Goal: Information Seeking & Learning: Learn about a topic

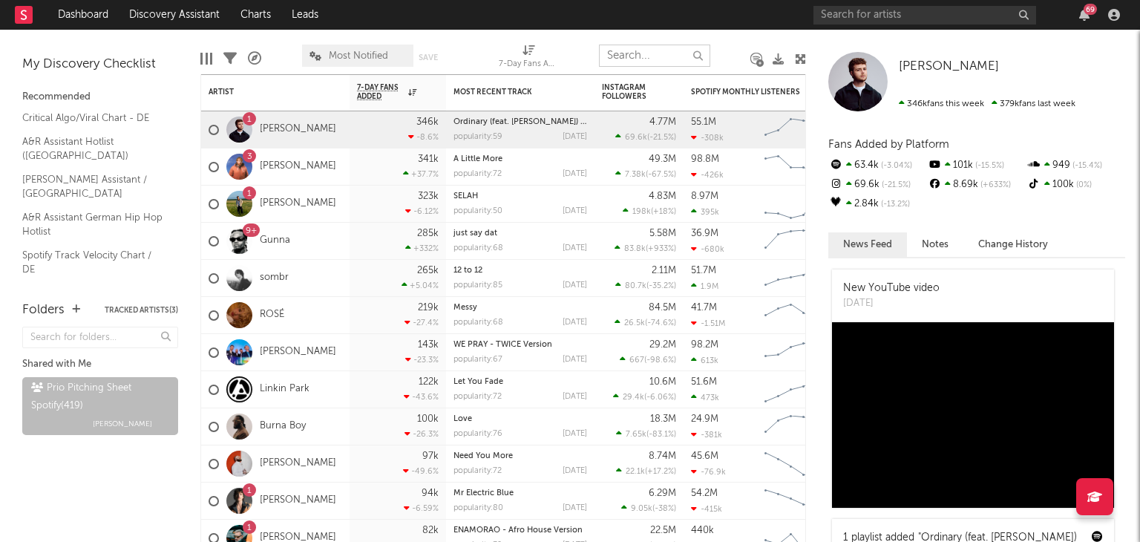
click at [661, 56] on input "text" at bounding box center [654, 56] width 111 height 22
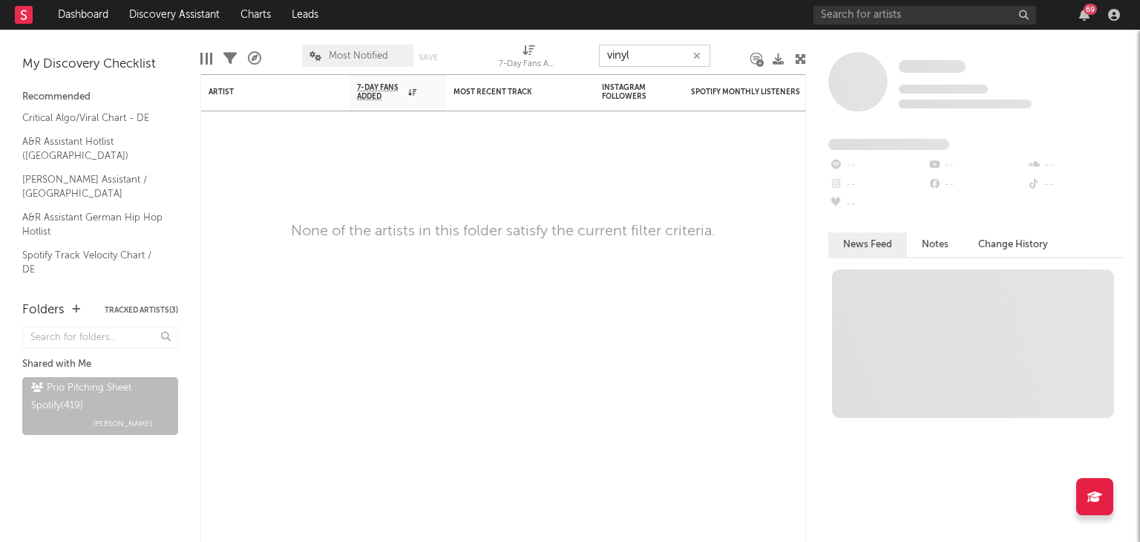
drag, startPoint x: 612, startPoint y: 57, endPoint x: 519, endPoint y: 58, distance: 92.8
click at [528, 56] on div "Edit Columns Filters A&R Pipeline Most Notified Save Save as 7-Day Fans Added (…" at bounding box center [503, 52] width 606 height 45
drag, startPoint x: 647, startPoint y: 52, endPoint x: 555, endPoint y: 56, distance: 91.4
click at [578, 56] on div "Edit Columns Filters A&R Pipeline Most Notified Save Save as 7-Day Fans Added (…" at bounding box center [503, 52] width 606 height 45
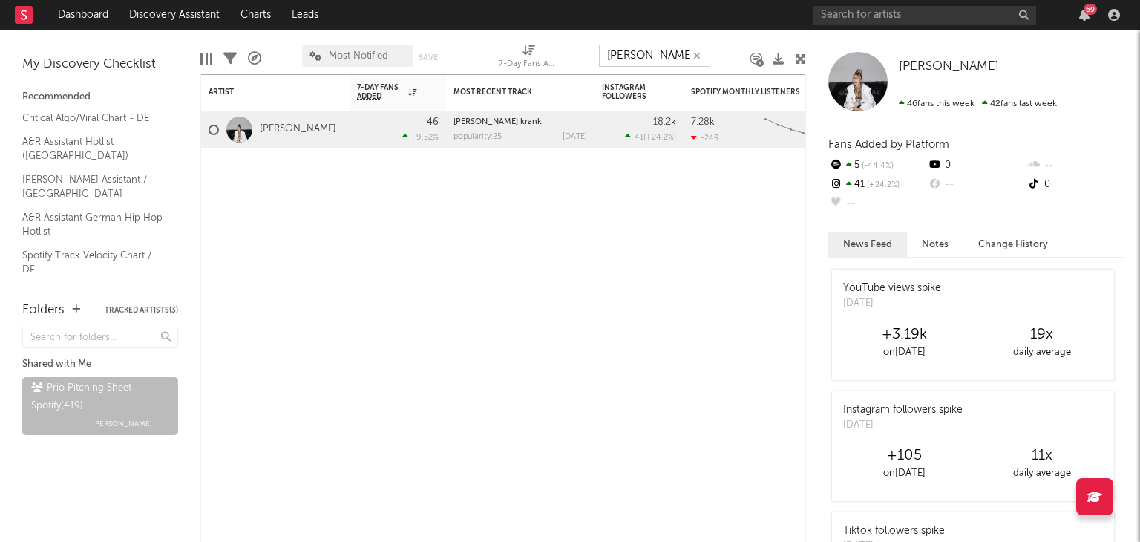
drag, startPoint x: 659, startPoint y: 60, endPoint x: 481, endPoint y: 49, distance: 178.5
click at [532, 63] on div "Edit Columns Filters A&R Pipeline Most Notified Save Save as 7-Day Fans Added (…" at bounding box center [503, 52] width 606 height 45
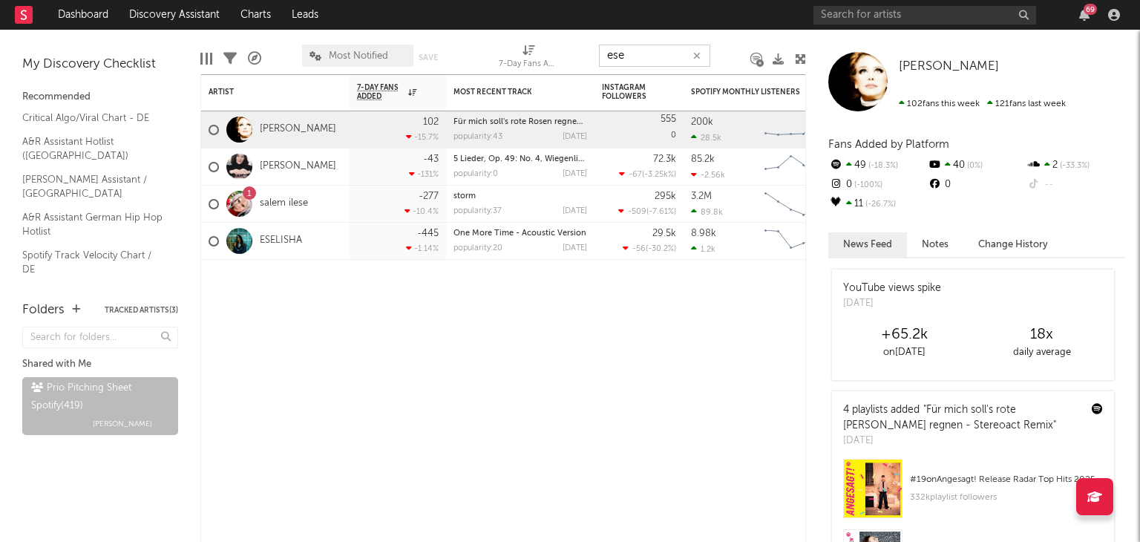
drag, startPoint x: 653, startPoint y: 53, endPoint x: 539, endPoint y: 53, distance: 114.3
click at [564, 58] on div "Edit Columns Filters A&R Pipeline Most Notified Save Save as 7-Day Fans Added (…" at bounding box center [503, 52] width 606 height 45
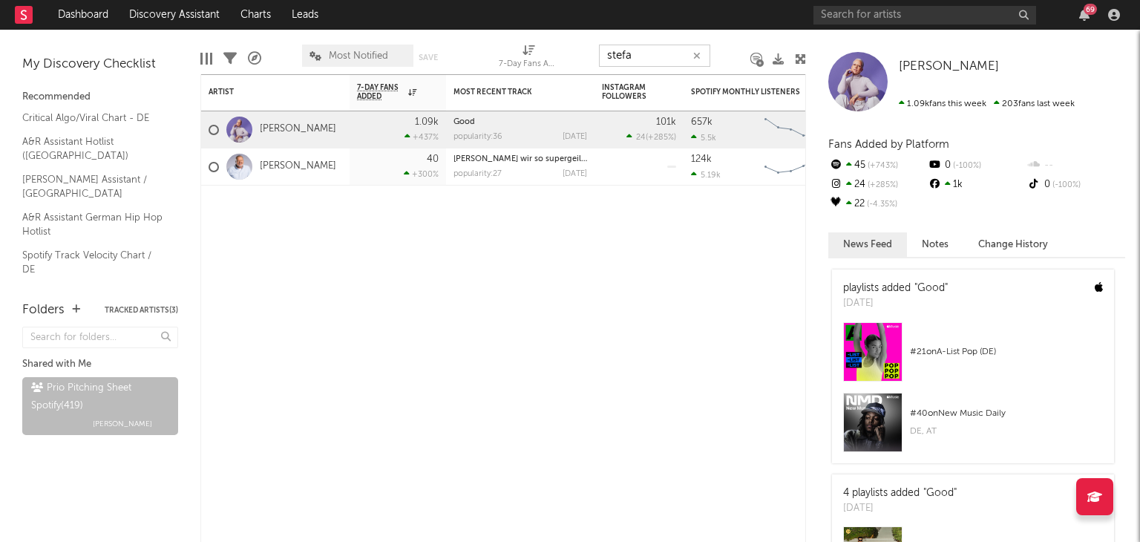
drag, startPoint x: 633, startPoint y: 60, endPoint x: 540, endPoint y: 45, distance: 93.2
click at [606, 61] on input "stefa" at bounding box center [654, 56] width 111 height 22
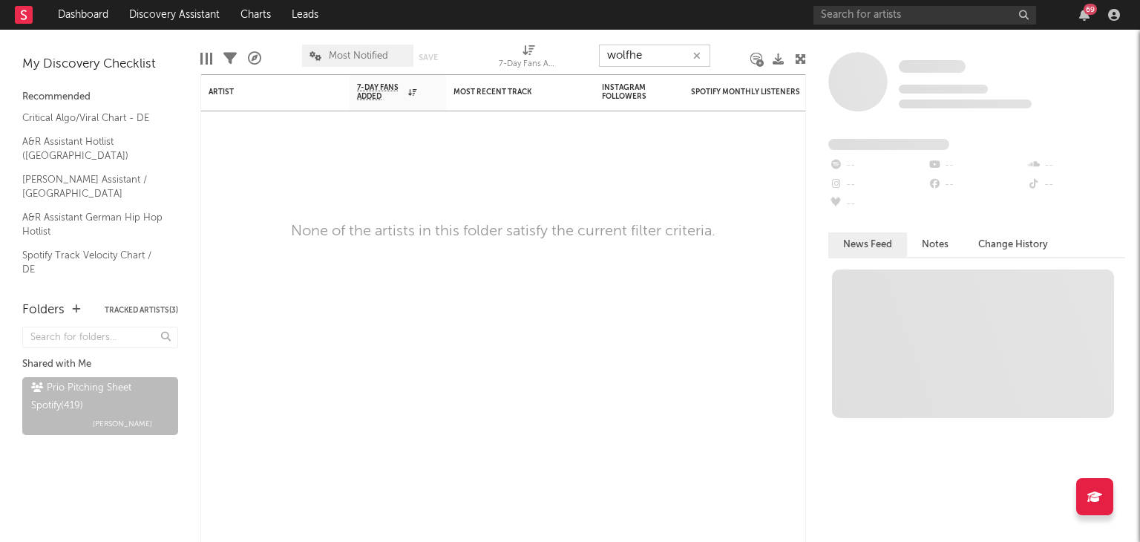
drag, startPoint x: 658, startPoint y: 61, endPoint x: 549, endPoint y: 58, distance: 108.4
click at [549, 58] on div "Edit Columns Filters A&R Pipeline Most Notified Save Save as 7-Day Fans Added (…" at bounding box center [503, 52] width 606 height 45
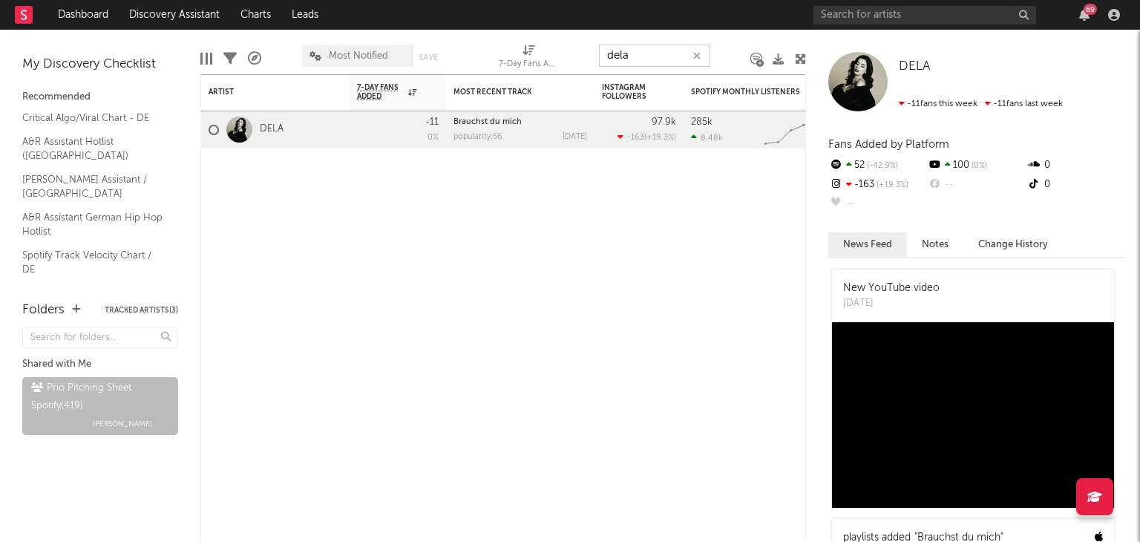
drag, startPoint x: 639, startPoint y: 62, endPoint x: 508, endPoint y: 43, distance: 132.7
click at [549, 59] on div "Edit Columns Filters A&R Pipeline Most Notified Save Save as 7-Day Fans Added (…" at bounding box center [503, 52] width 606 height 45
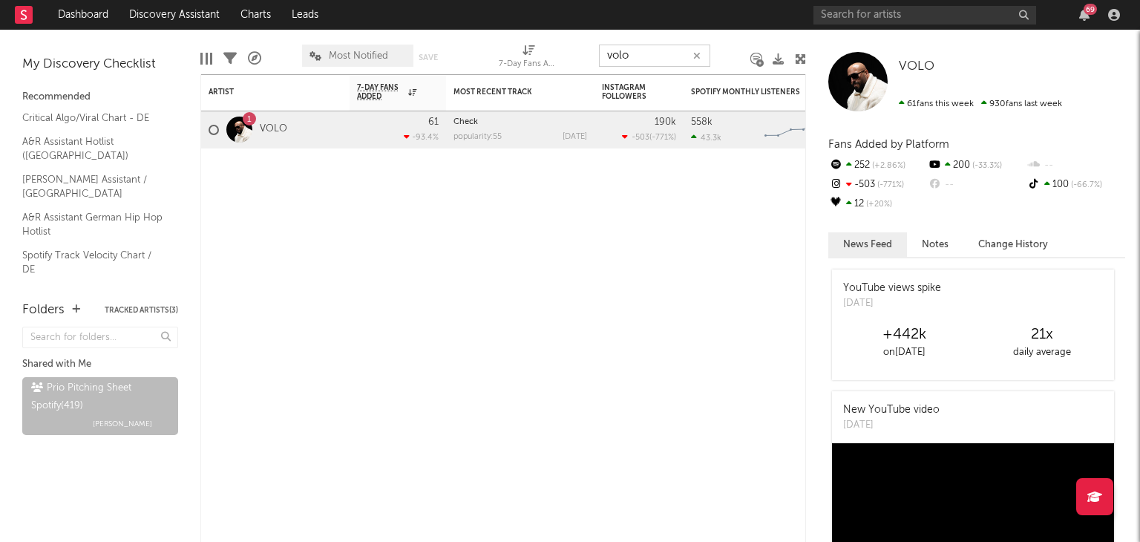
drag, startPoint x: 561, startPoint y: 57, endPoint x: 469, endPoint y: 43, distance: 93.1
click at [493, 48] on div "Edit Columns Filters A&R Pipeline Most Notified Save Save as 7-Day Fans Added (…" at bounding box center [503, 52] width 606 height 45
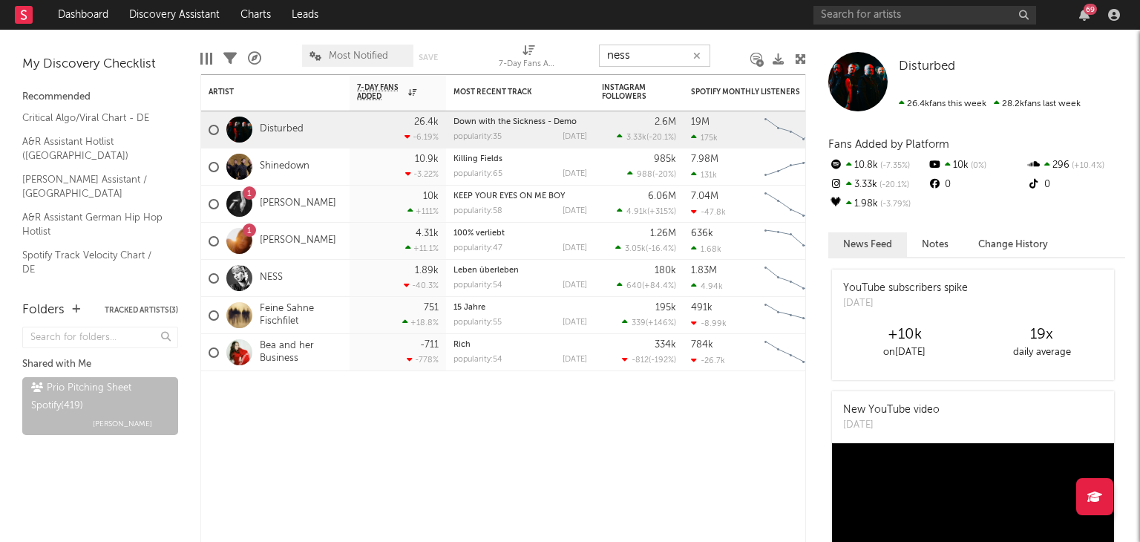
drag, startPoint x: 649, startPoint y: 50, endPoint x: 494, endPoint y: 52, distance: 154.4
click at [532, 53] on div "Edit Columns Filters A&R Pipeline Most Notified Save Save as 7-Day Fans Added (…" at bounding box center [503, 52] width 606 height 45
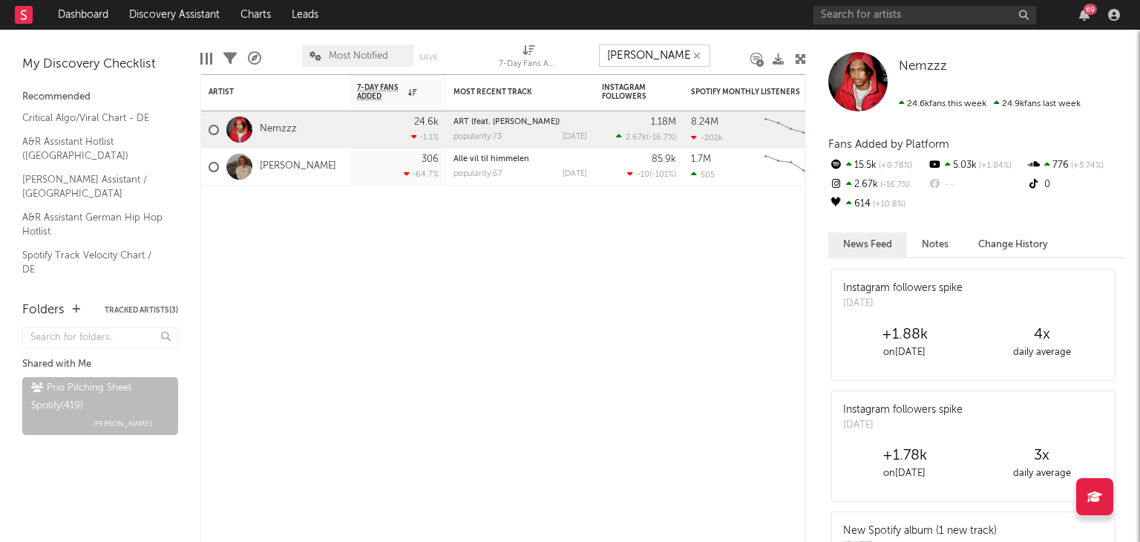
drag, startPoint x: 653, startPoint y: 57, endPoint x: 555, endPoint y: 59, distance: 98.0
click at [558, 59] on div "Edit Columns Filters A&R Pipeline Most Notified Save Save as 7-Day Fans Added (…" at bounding box center [503, 52] width 606 height 45
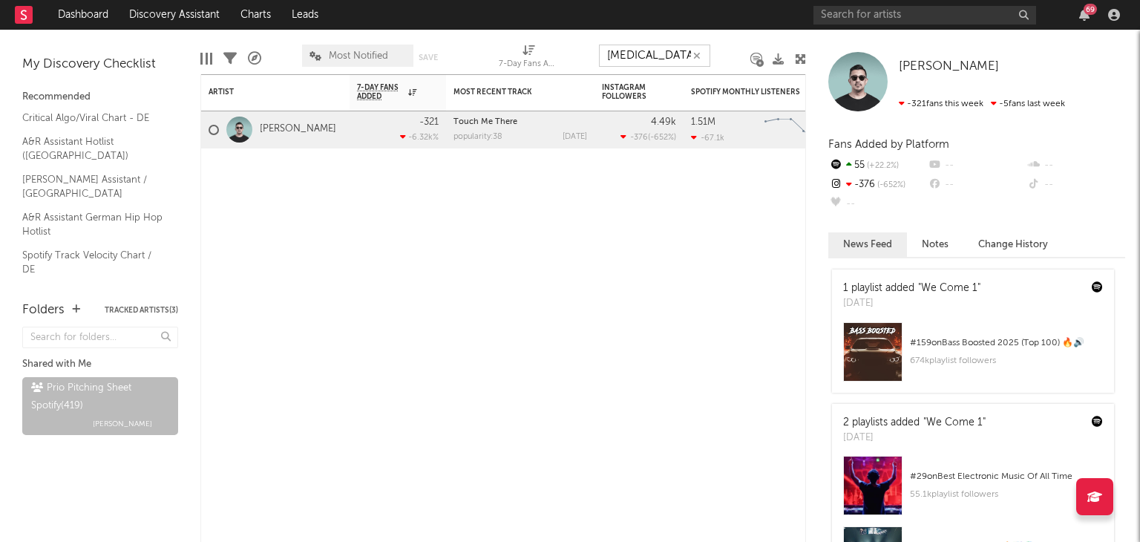
drag, startPoint x: 627, startPoint y: 56, endPoint x: 588, endPoint y: 56, distance: 38.6
click at [588, 56] on div "Edit Columns Filters A&R Pipeline Most Notified Save Save as 7-Day Fans Added (…" at bounding box center [503, 52] width 606 height 45
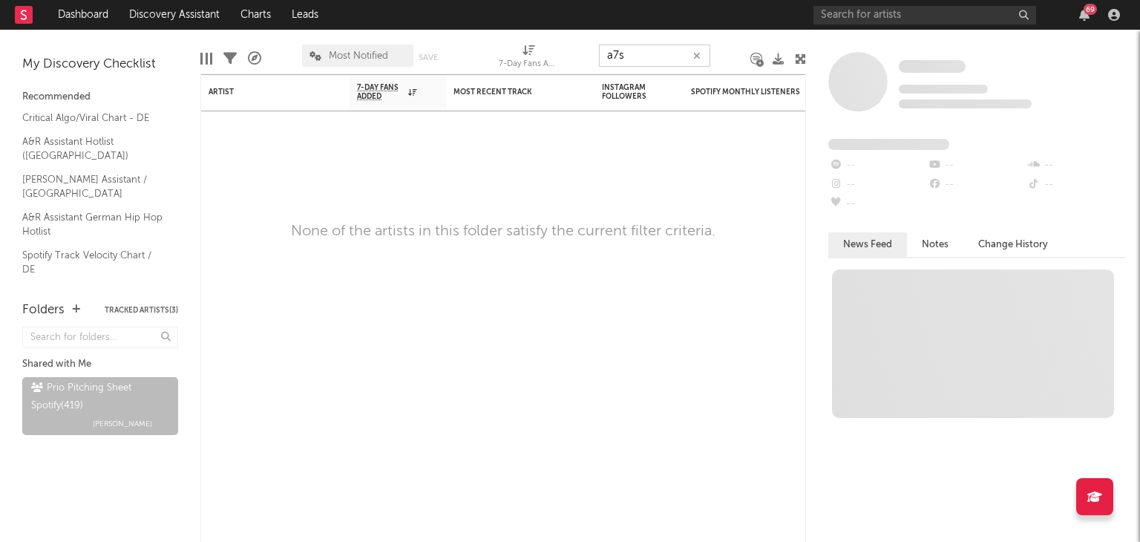
drag, startPoint x: 635, startPoint y: 65, endPoint x: 547, endPoint y: 65, distance: 87.6
click at [547, 65] on div "Edit Columns Filters A&R Pipeline Most Notified Save Save as 7-Day Fans Added (…" at bounding box center [503, 52] width 606 height 45
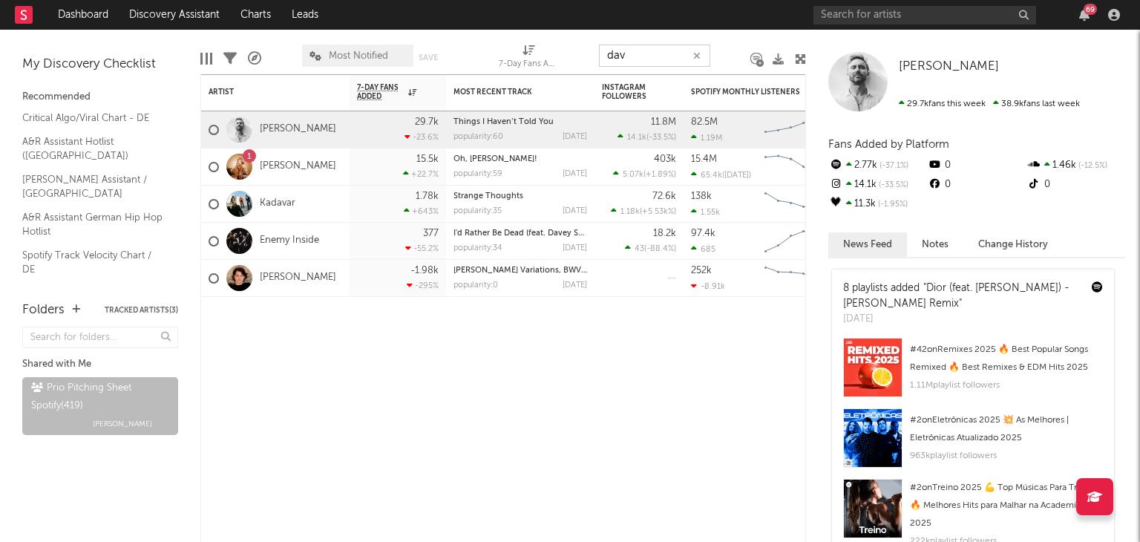
drag, startPoint x: 665, startPoint y: 55, endPoint x: 526, endPoint y: 45, distance: 139.2
click at [526, 45] on div "Edit Columns Filters A&R Pipeline Most Notified Save Save as 7-Day Fans Added (…" at bounding box center [503, 52] width 606 height 45
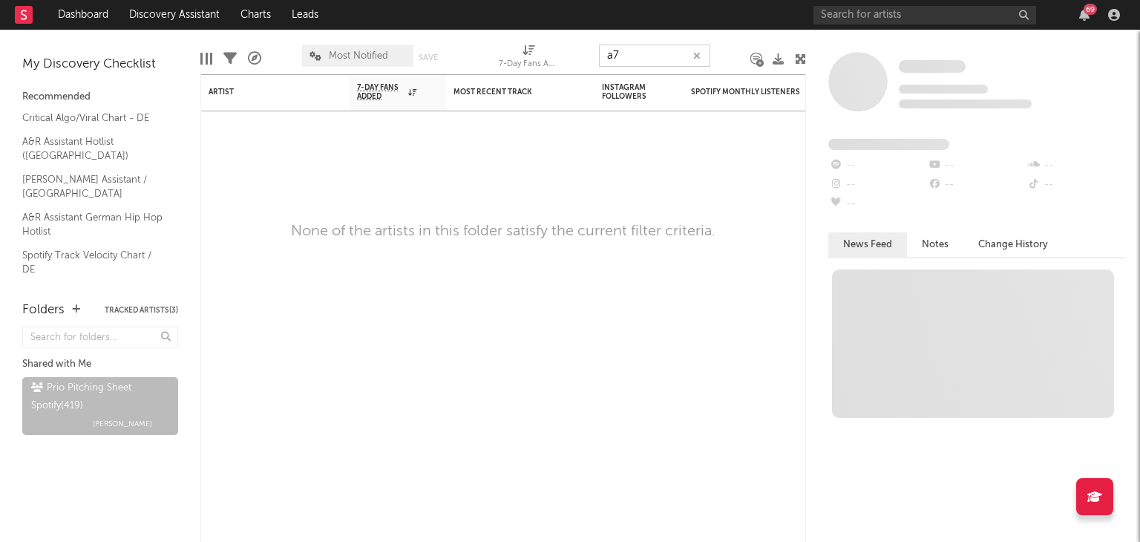
drag, startPoint x: 622, startPoint y: 52, endPoint x: 489, endPoint y: 36, distance: 134.5
click at [505, 39] on div "Edit Columns Filters A&R Pipeline Most Notified Save Save as 7-Day Fans Added (…" at bounding box center [503, 52] width 606 height 45
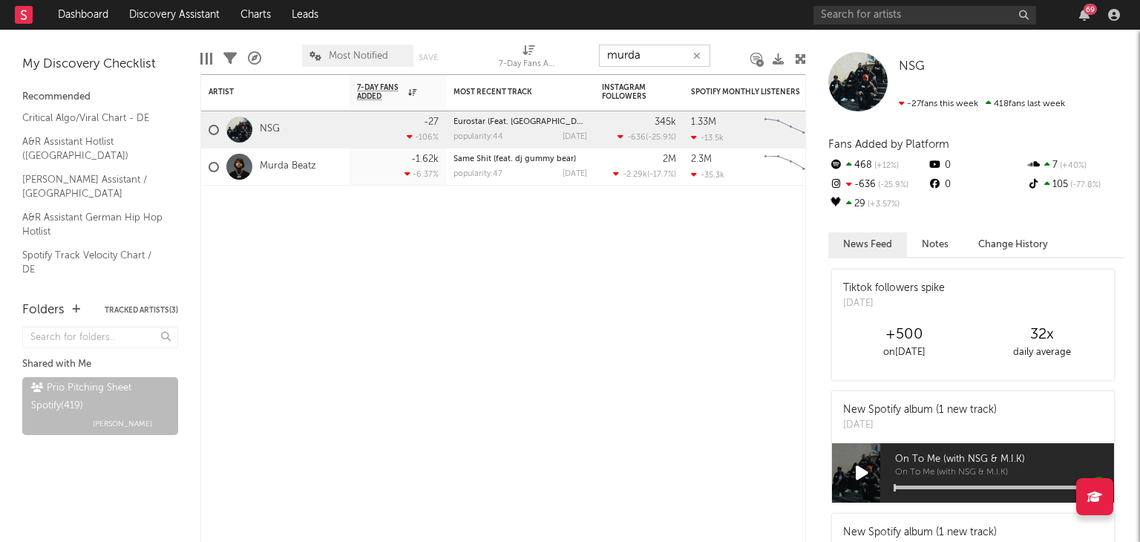
drag, startPoint x: 653, startPoint y: 52, endPoint x: 478, endPoint y: 53, distance: 174.5
click at [543, 52] on div "Edit Columns Filters A&R Pipeline Most Notified Save Save as 7-Day Fans Added (…" at bounding box center [503, 52] width 606 height 45
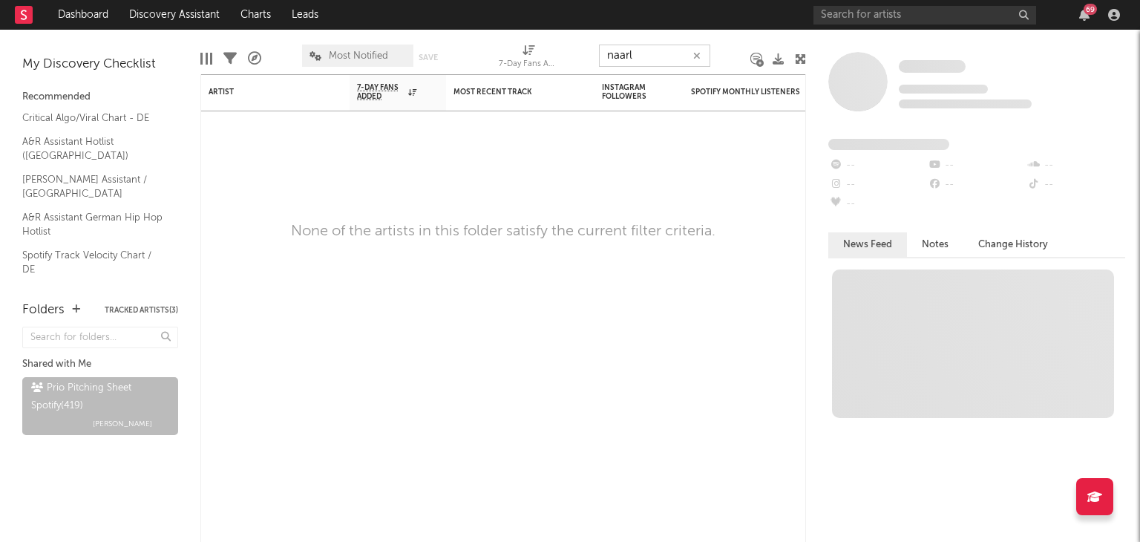
type input "o"
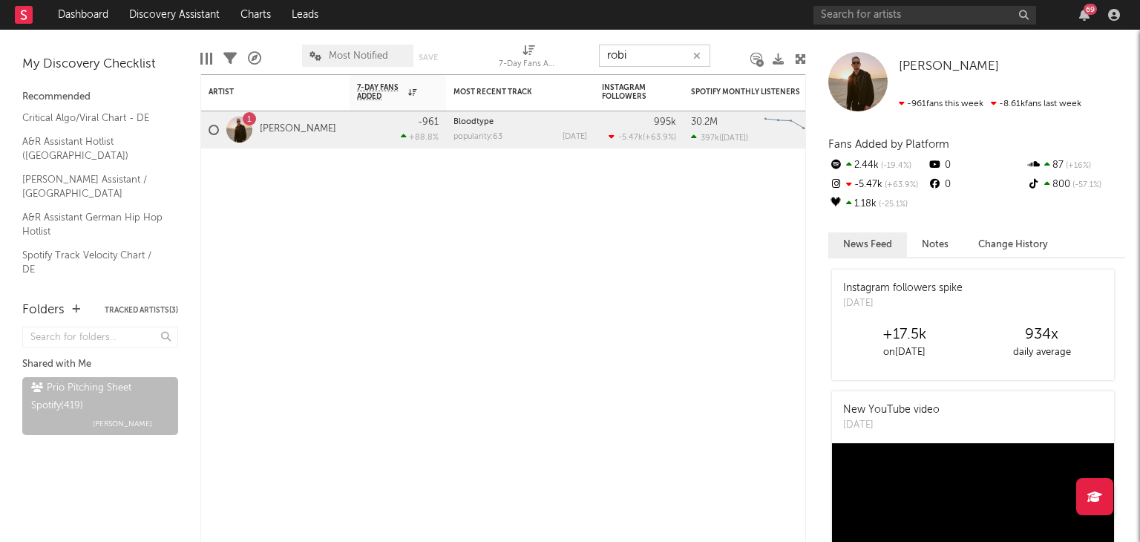
drag, startPoint x: 624, startPoint y: 56, endPoint x: 500, endPoint y: 36, distance: 125.6
click at [575, 54] on div "Edit Columns Filters A&R Pipeline Most Notified Save Save as 7-Day Fans Added (…" at bounding box center [503, 52] width 606 height 45
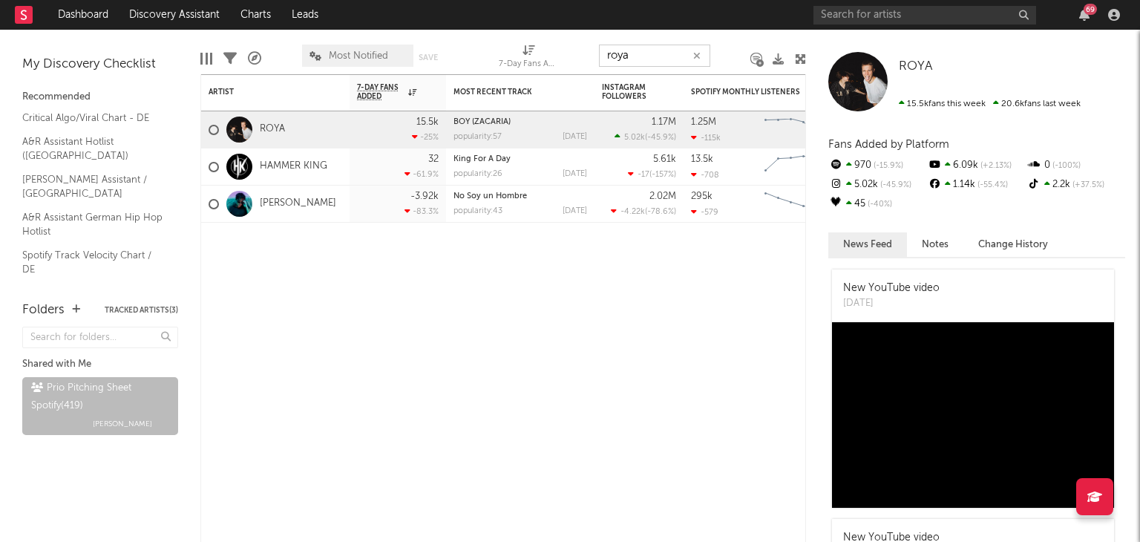
drag, startPoint x: 659, startPoint y: 48, endPoint x: 508, endPoint y: 52, distance: 151.5
click at [570, 56] on div "Edit Columns Filters A&R Pipeline Most Notified Save Save as 7-Day Fans Added (…" at bounding box center [503, 52] width 606 height 45
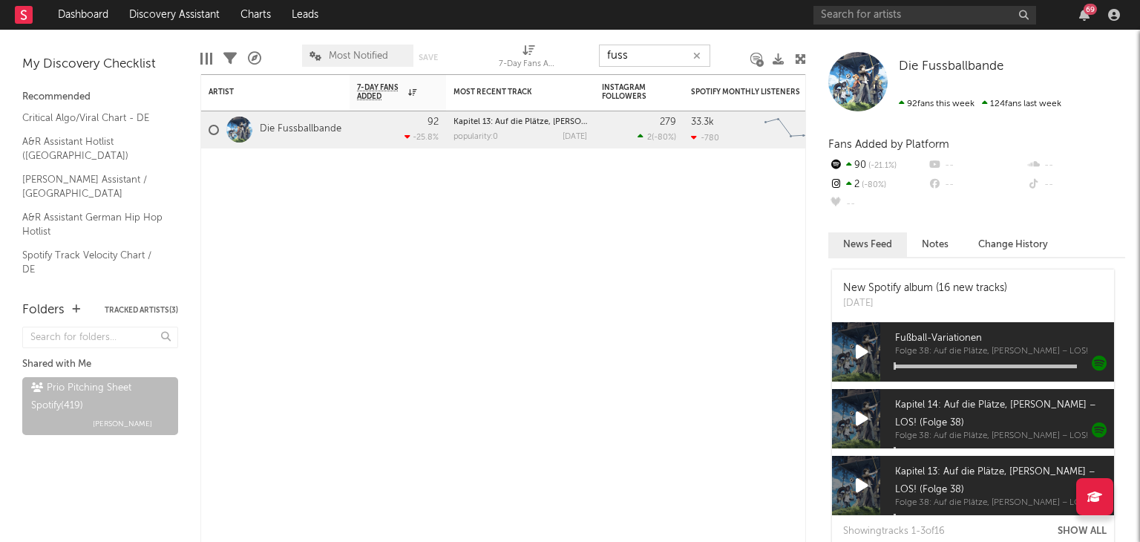
drag, startPoint x: 630, startPoint y: 50, endPoint x: 508, endPoint y: 50, distance: 121.8
click at [549, 53] on div "Edit Columns Filters A&R Pipeline Most Notified Save Save as 7-Day Fans Added (…" at bounding box center [503, 52] width 606 height 45
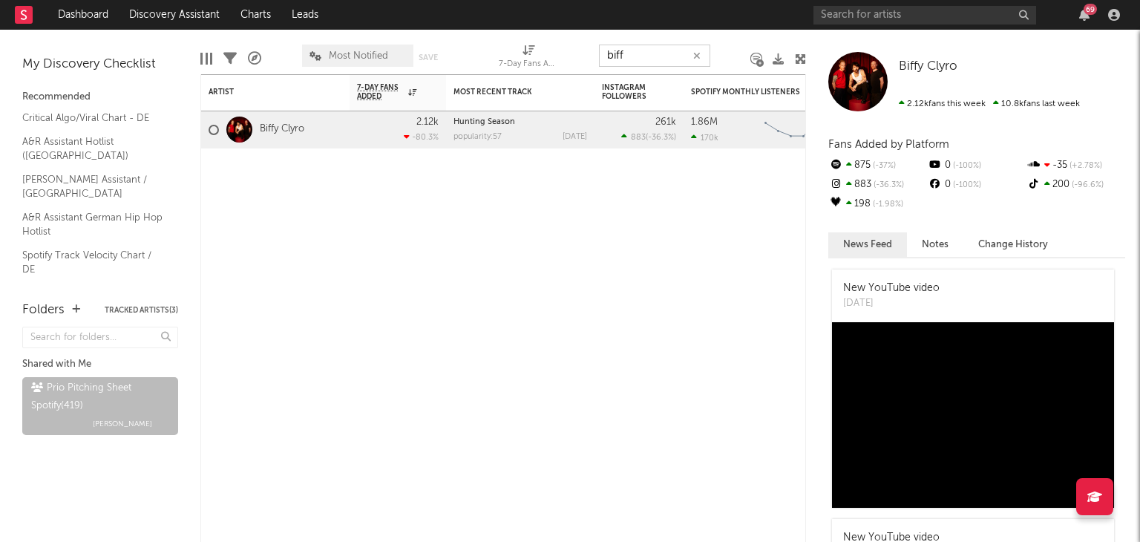
drag, startPoint x: 665, startPoint y: 56, endPoint x: 511, endPoint y: 62, distance: 154.5
click at [511, 62] on div "Edit Columns Filters A&R Pipeline Most Notified Save Save as 7-Day Fans Added (…" at bounding box center [503, 52] width 606 height 45
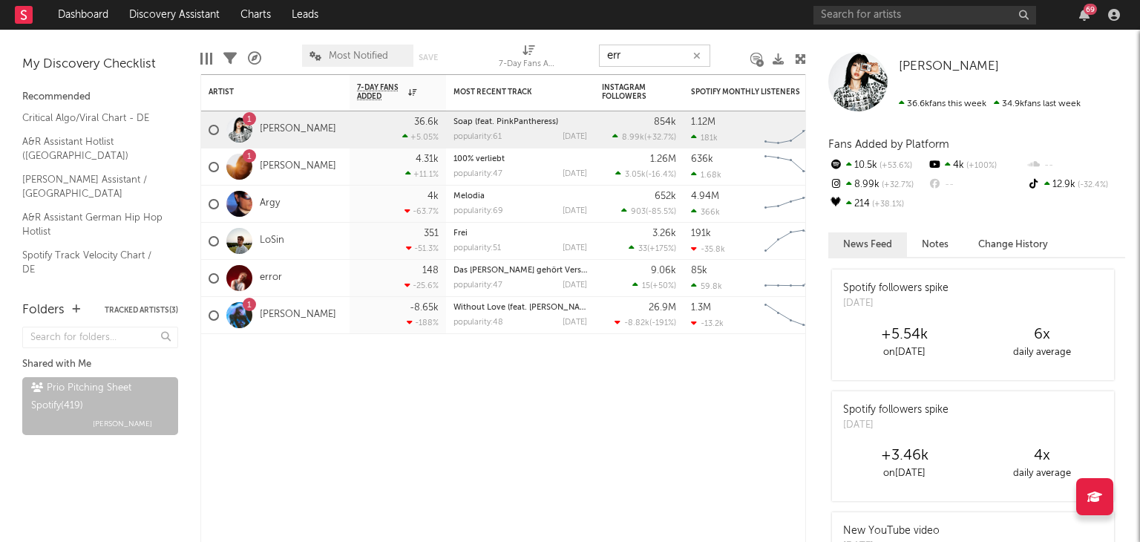
drag, startPoint x: 624, startPoint y: 66, endPoint x: 493, endPoint y: 73, distance: 130.9
click at [520, 73] on div "Artist Notifications 7-Day Fans Added WoW % Change Most Recent Track Popularity…" at bounding box center [503, 286] width 606 height 512
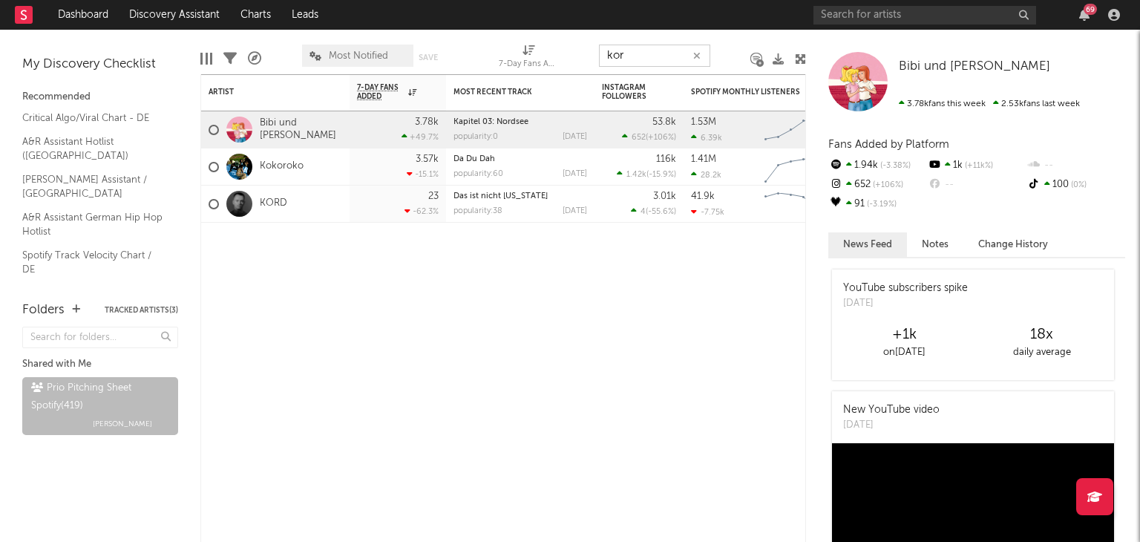
drag, startPoint x: 665, startPoint y: 51, endPoint x: 567, endPoint y: 54, distance: 98.0
click at [567, 54] on div "Edit Columns Filters A&R Pipeline Most Notified Save Save as 7-Day Fans Added (…" at bounding box center [503, 52] width 606 height 45
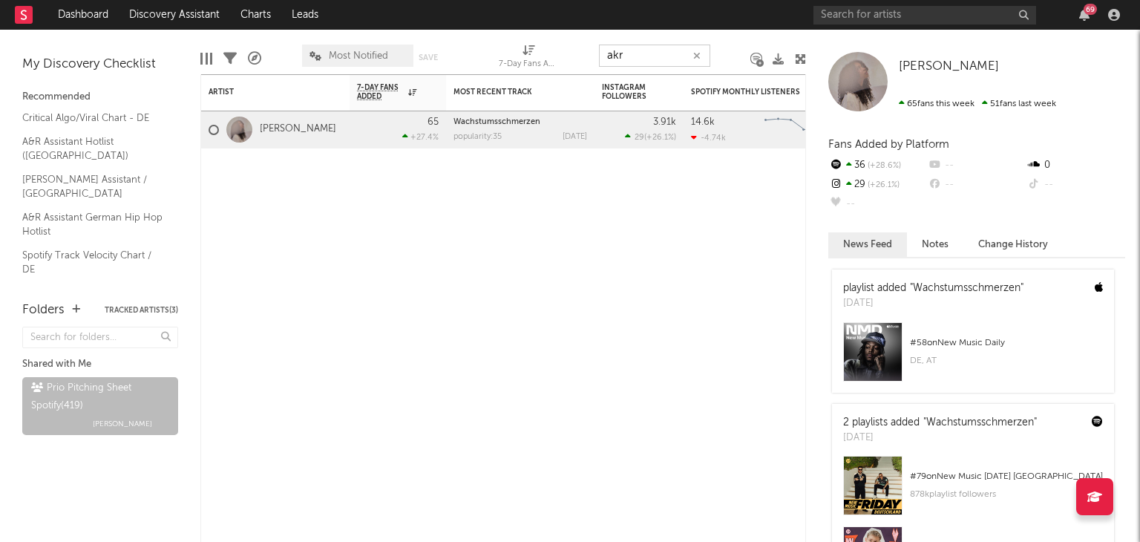
drag, startPoint x: 652, startPoint y: 60, endPoint x: 518, endPoint y: 53, distance: 133.8
click at [549, 56] on div "Edit Columns Filters A&R Pipeline Most Notified Save Save as 7-Day Fans Added (…" at bounding box center [503, 52] width 606 height 45
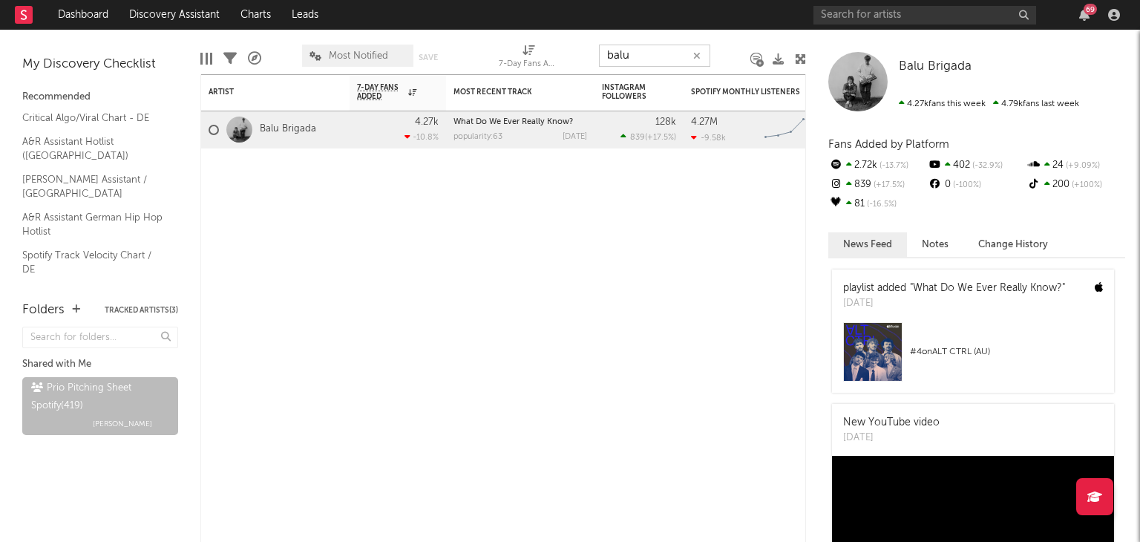
drag, startPoint x: 587, startPoint y: 64, endPoint x: 532, endPoint y: 62, distance: 55.0
click at [555, 63] on div "Edit Columns Filters A&R Pipeline Most Notified Save Save as 7-Day Fans Added (…" at bounding box center [503, 52] width 606 height 45
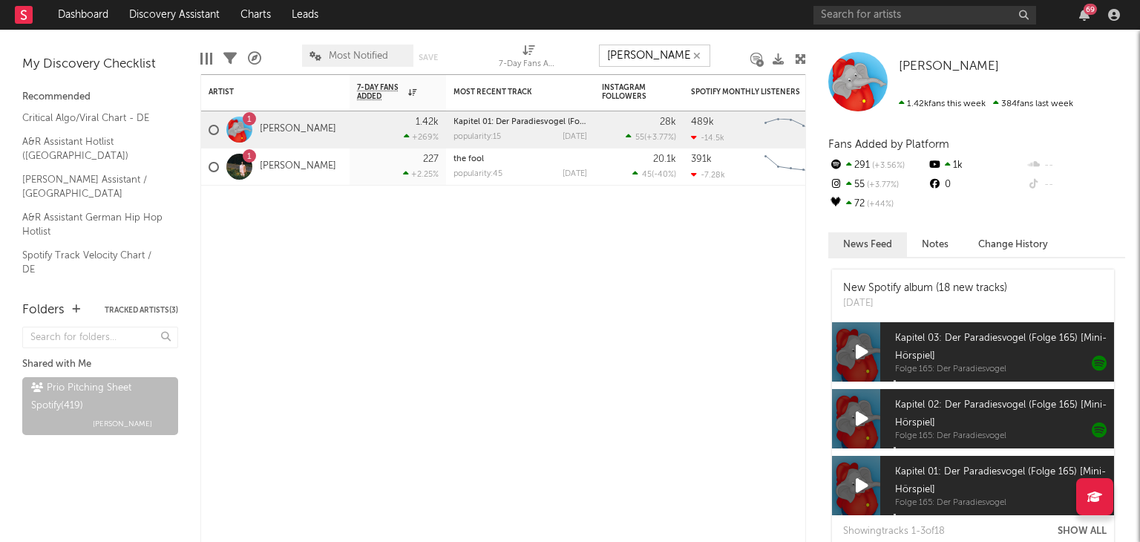
click at [650, 50] on input "[PERSON_NAME]" at bounding box center [654, 56] width 111 height 22
drag, startPoint x: 647, startPoint y: 51, endPoint x: 512, endPoint y: 36, distance: 136.7
click at [549, 44] on div "Edit Columns Filters A&R Pipeline Most Notified Save Save as 7-Day Fans Added (…" at bounding box center [503, 52] width 606 height 45
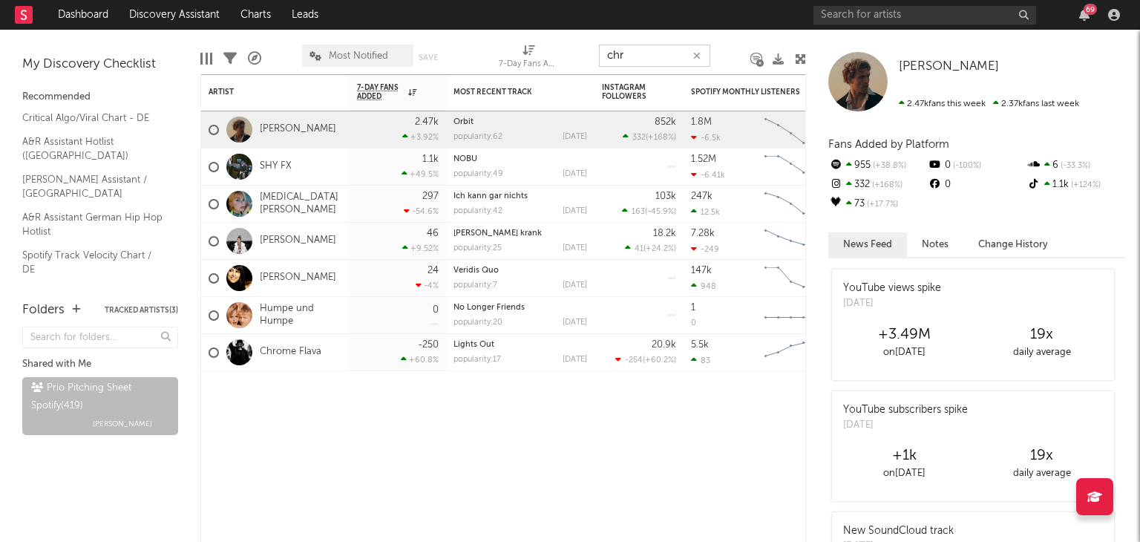
drag, startPoint x: 624, startPoint y: 50, endPoint x: 566, endPoint y: 55, distance: 58.1
click at [571, 55] on div "Edit Columns Filters A&R Pipeline Most Notified Save Save as 7-Day Fans Added (…" at bounding box center [503, 52] width 606 height 45
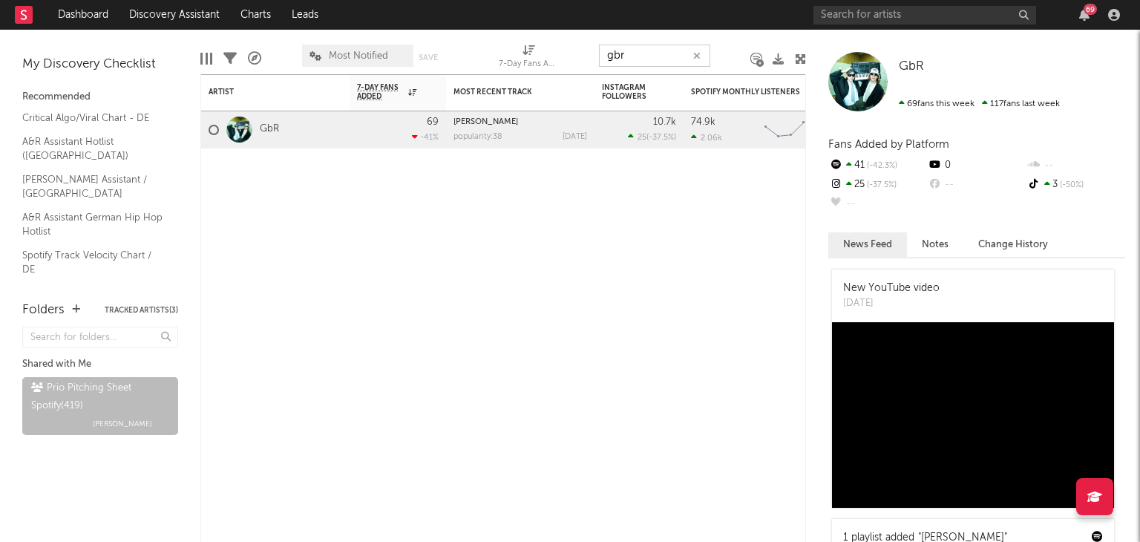
drag, startPoint x: 665, startPoint y: 65, endPoint x: 604, endPoint y: 58, distance: 61.2
click at [607, 59] on input "gbr" at bounding box center [654, 56] width 111 height 22
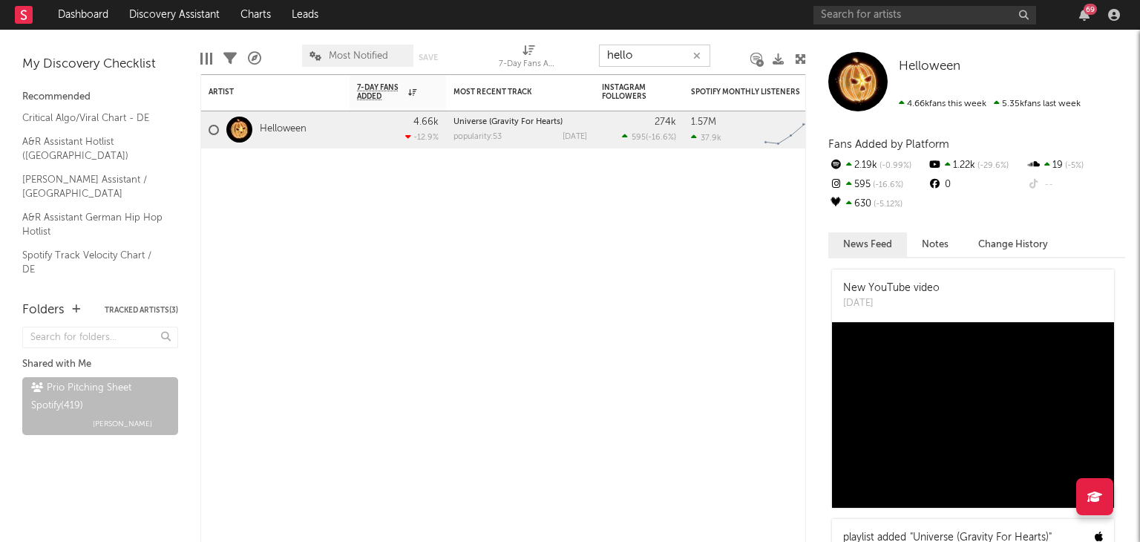
drag, startPoint x: 659, startPoint y: 53, endPoint x: 508, endPoint y: 50, distance: 150.8
click at [540, 54] on div "Edit Columns Filters A&R Pipeline Most Notified Save Save as 7-Day Fans Added (…" at bounding box center [503, 52] width 606 height 45
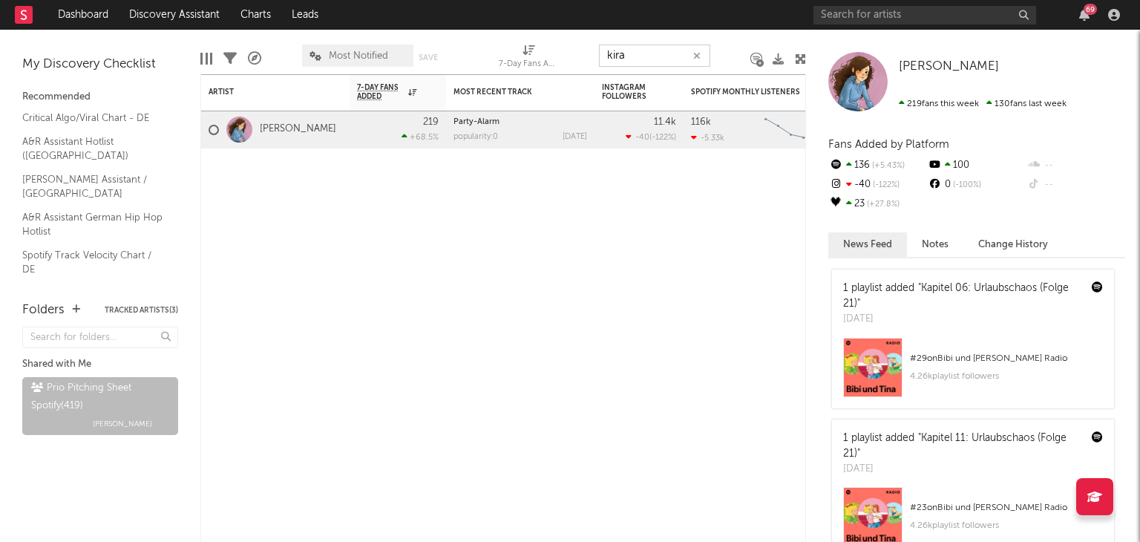
drag, startPoint x: 647, startPoint y: 59, endPoint x: 515, endPoint y: 53, distance: 132.3
click at [543, 56] on div "Edit Columns Filters A&R Pipeline Most Notified Save Save as 7-Day Fans Added (…" at bounding box center [503, 52] width 606 height 45
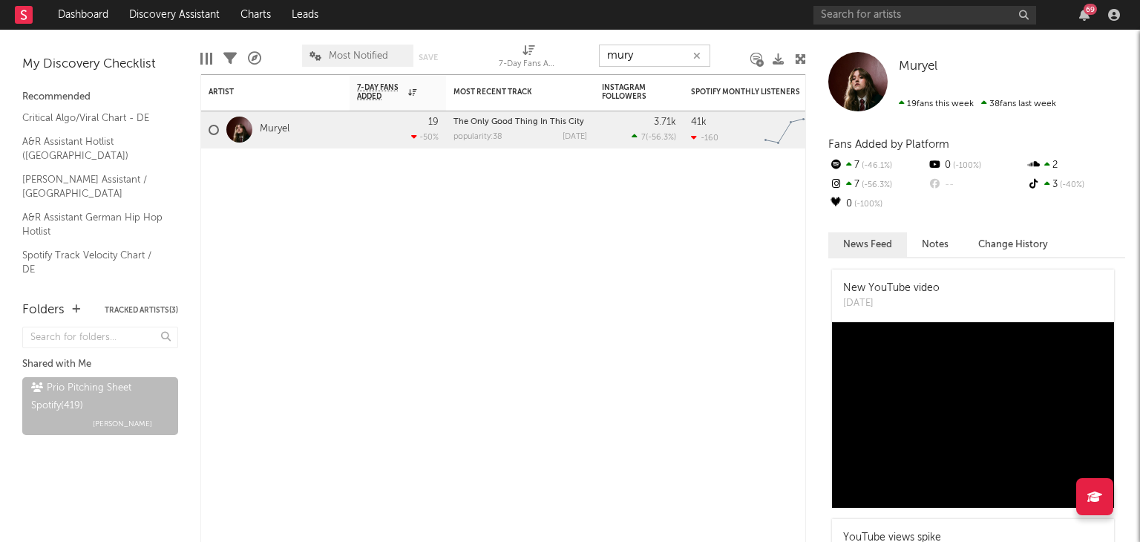
drag, startPoint x: 659, startPoint y: 44, endPoint x: 603, endPoint y: 51, distance: 56.9
click at [607, 51] on input "mury" at bounding box center [654, 56] width 111 height 22
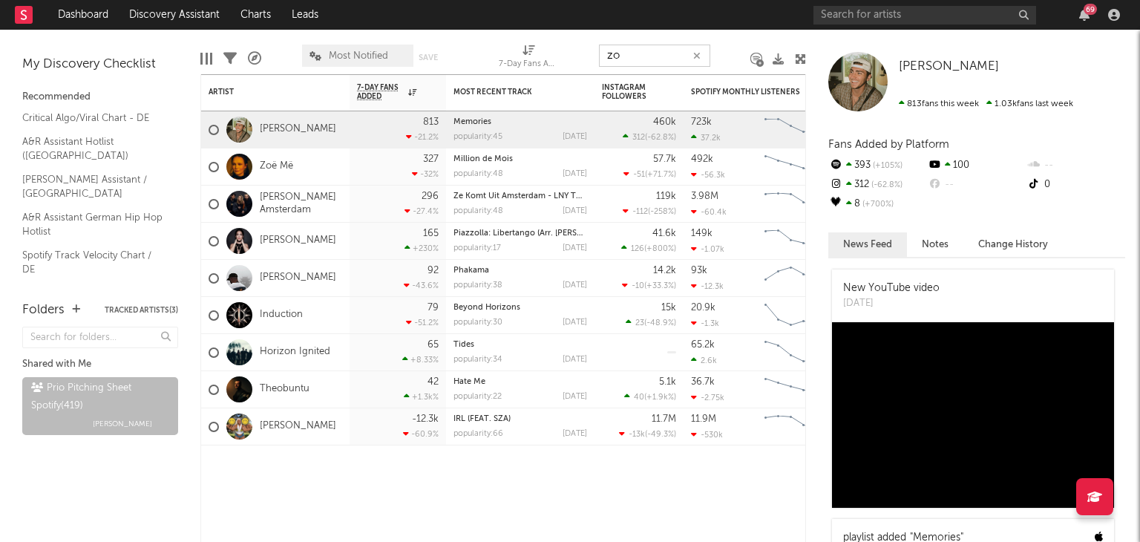
drag, startPoint x: 639, startPoint y: 57, endPoint x: 547, endPoint y: 54, distance: 92.1
click at [561, 56] on div "Edit Columns Filters A&R Pipeline Most Notified Save Save as 7-Day Fans Added (…" at bounding box center [503, 52] width 606 height 45
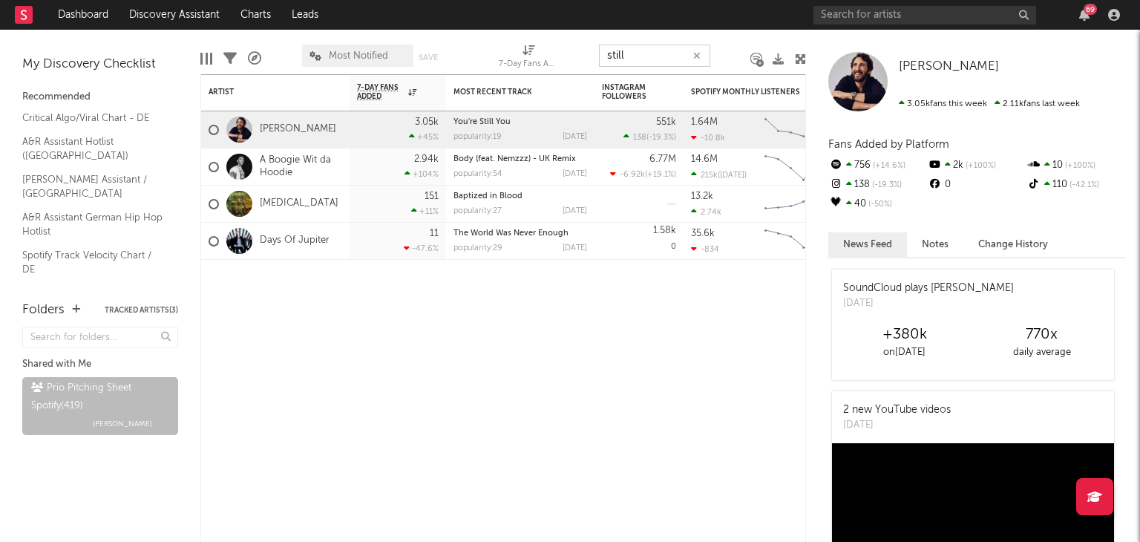
drag, startPoint x: 623, startPoint y: 55, endPoint x: 529, endPoint y: 50, distance: 94.4
click at [555, 53] on div "Edit Columns Filters A&R Pipeline Most Notified Save Save as 7-Day Fans Added (…" at bounding box center [503, 52] width 606 height 45
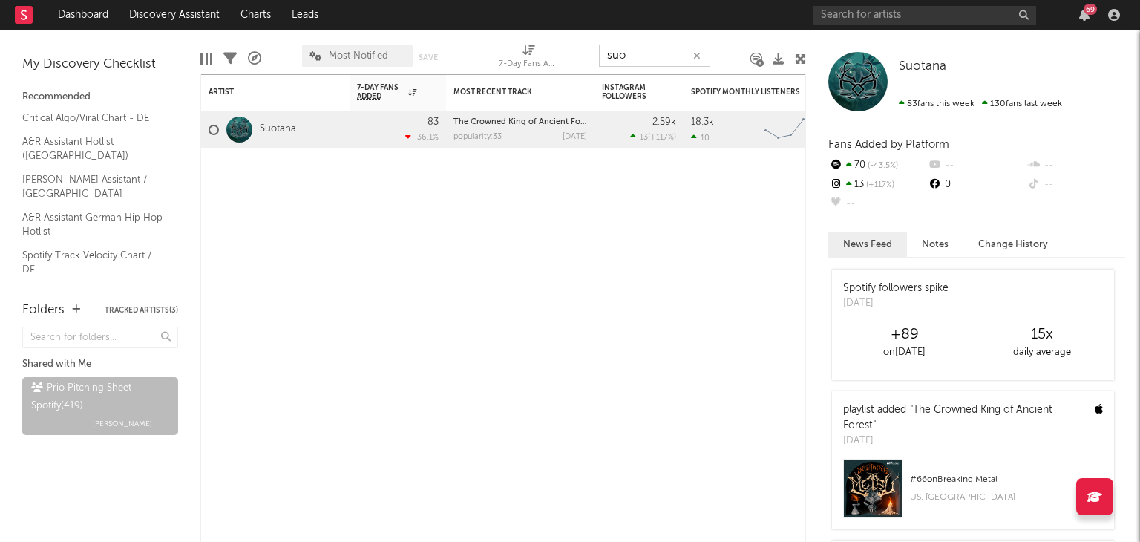
drag, startPoint x: 609, startPoint y: 64, endPoint x: 501, endPoint y: 46, distance: 109.1
click at [571, 62] on div "Edit Columns Filters A&R Pipeline Most Notified Save Save as 7-Day Fans Added (…" at bounding box center [503, 52] width 606 height 45
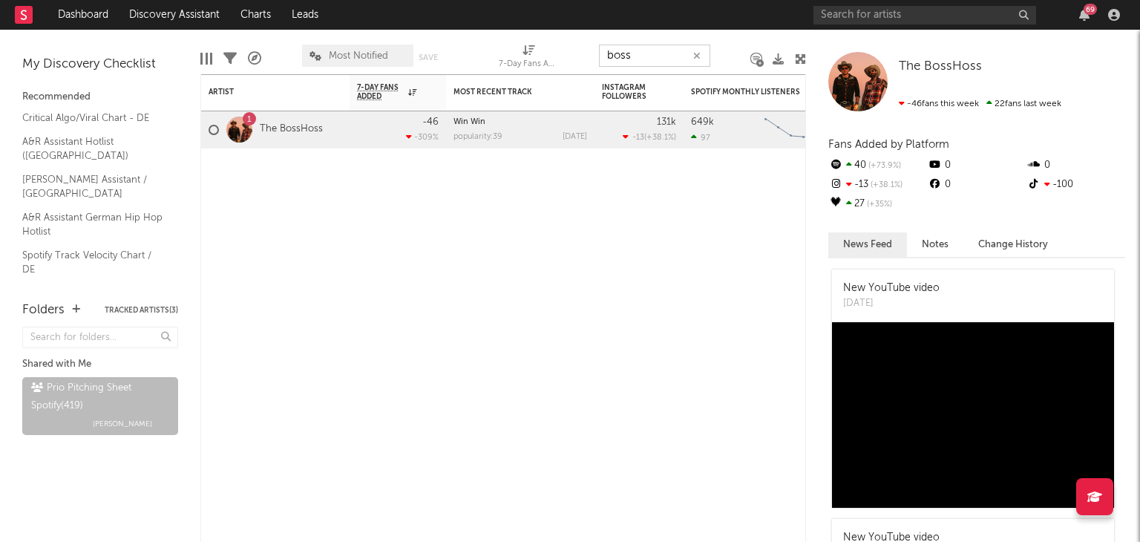
type input "boss"
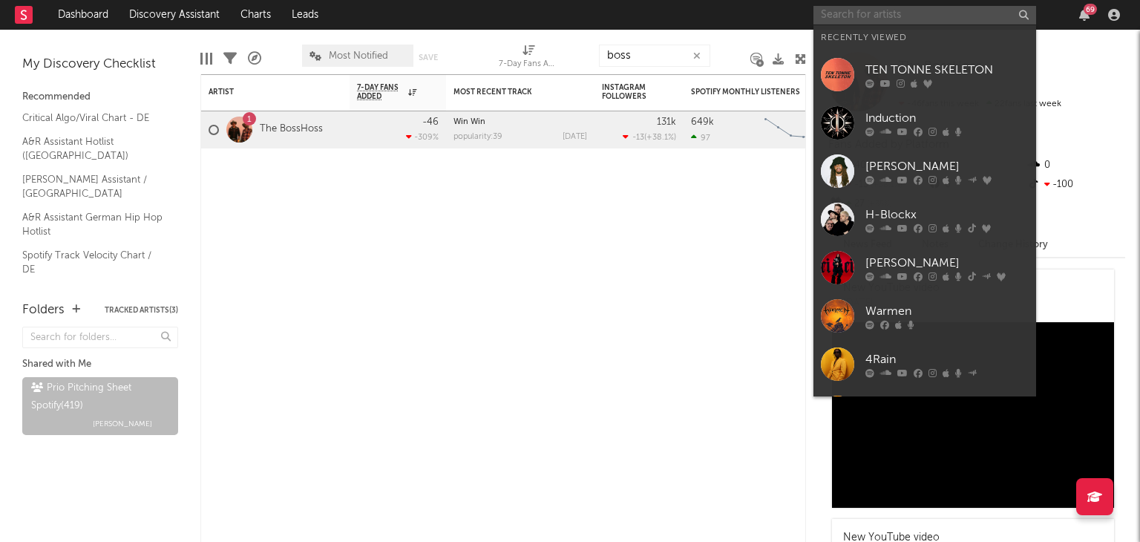
click at [842, 6] on input "text" at bounding box center [925, 15] width 223 height 19
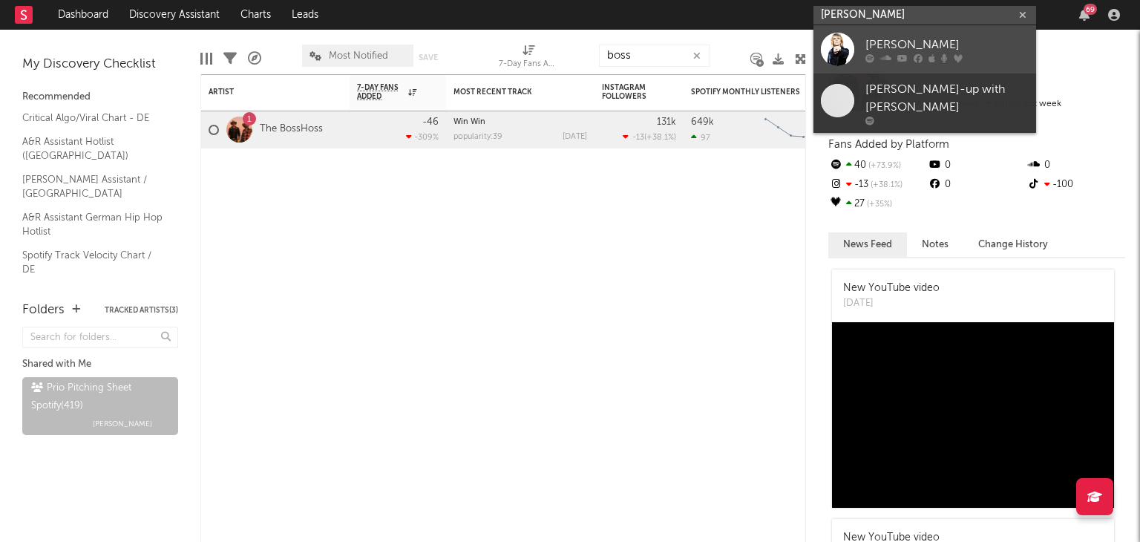
type input "[PERSON_NAME]"
click at [908, 30] on link "[PERSON_NAME]" at bounding box center [925, 49] width 223 height 48
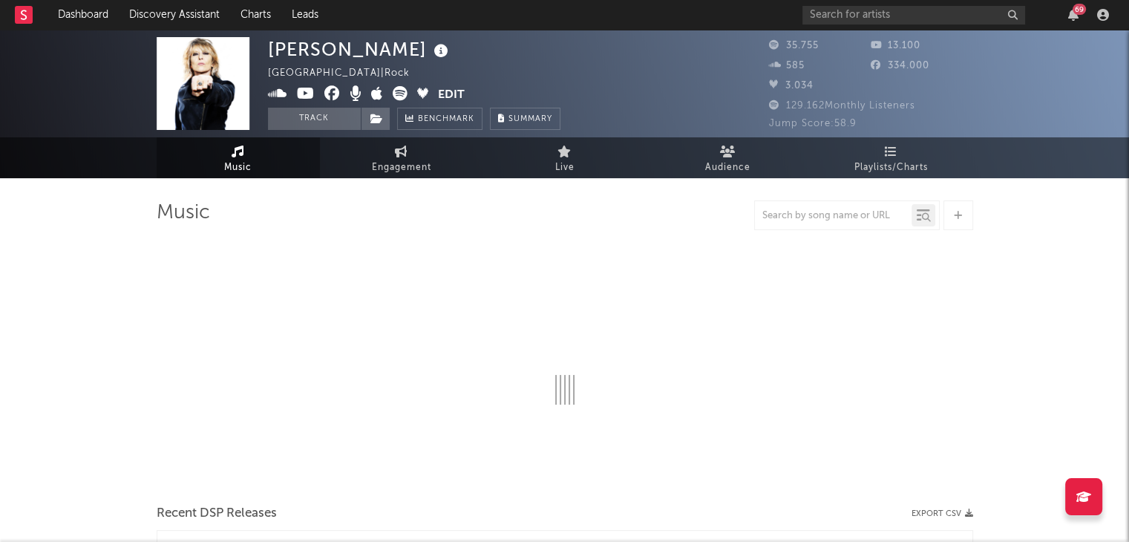
select select "6m"
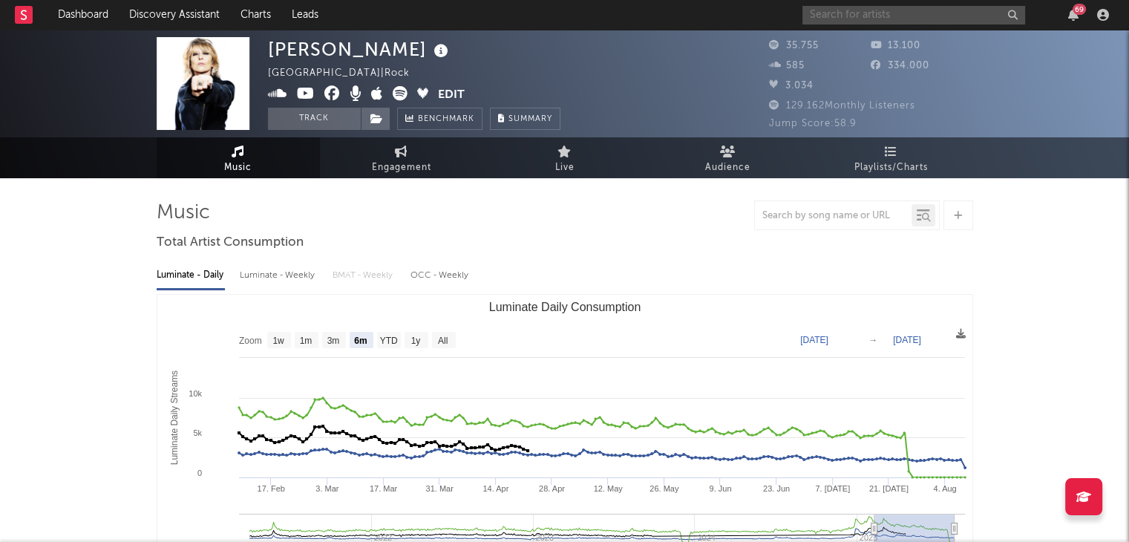
click at [891, 10] on input "text" at bounding box center [914, 15] width 223 height 19
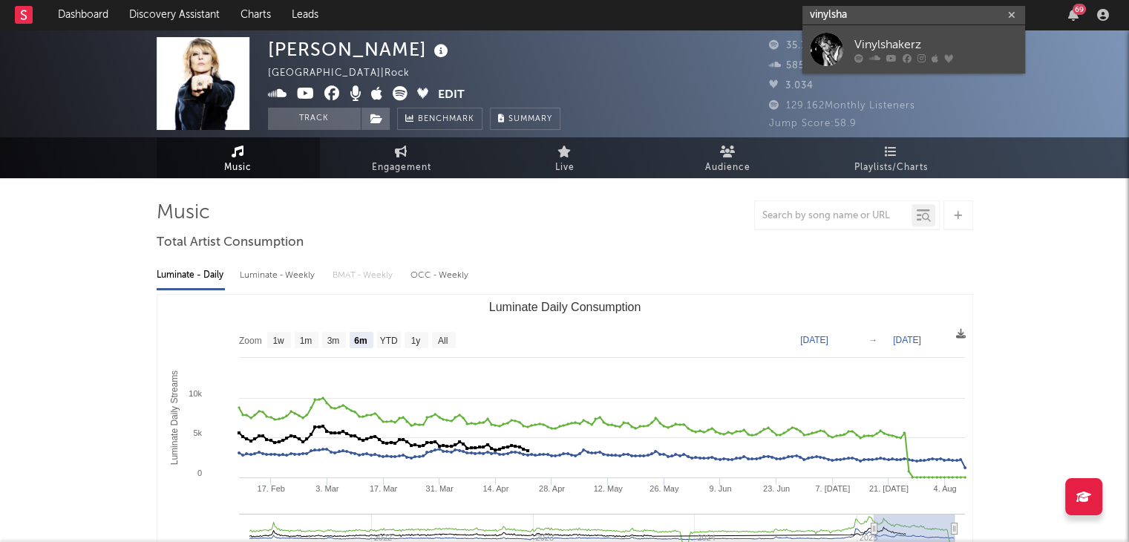
type input "vinylsha"
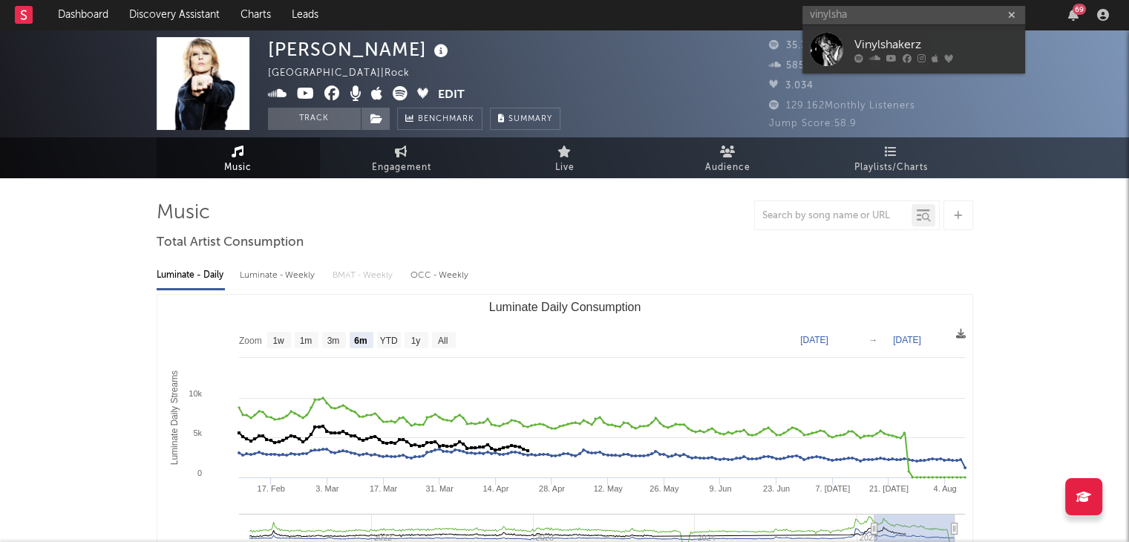
click at [861, 40] on div "Vinylshakerz" at bounding box center [936, 45] width 163 height 18
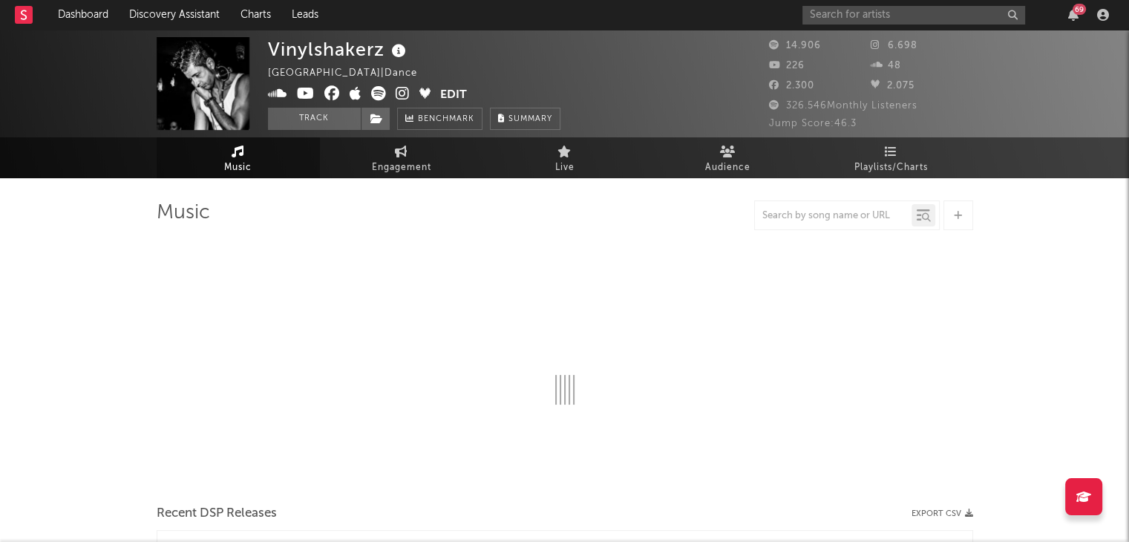
select select "6m"
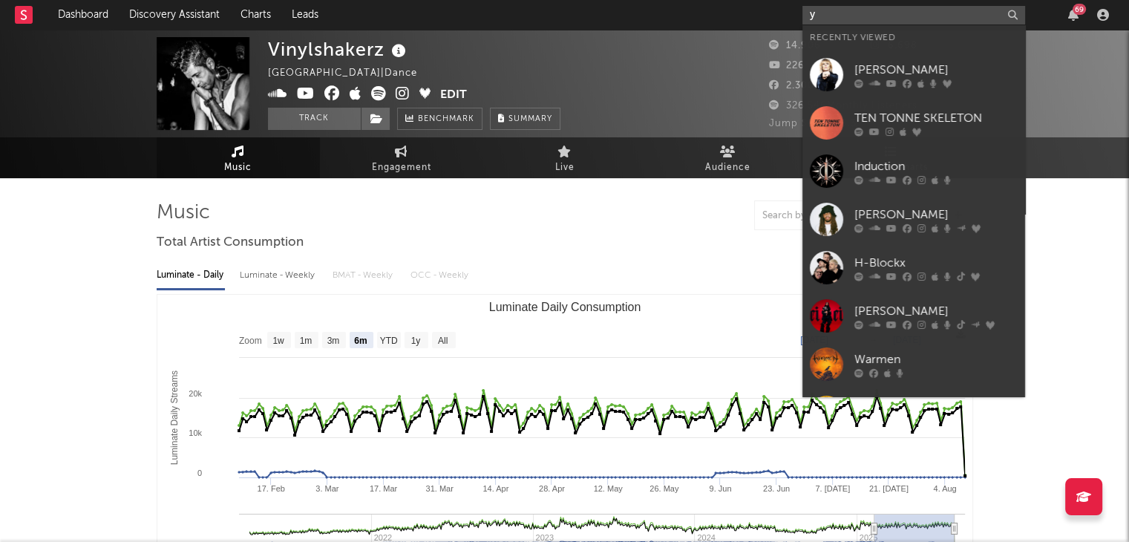
click at [843, 17] on input "y" at bounding box center [914, 15] width 223 height 19
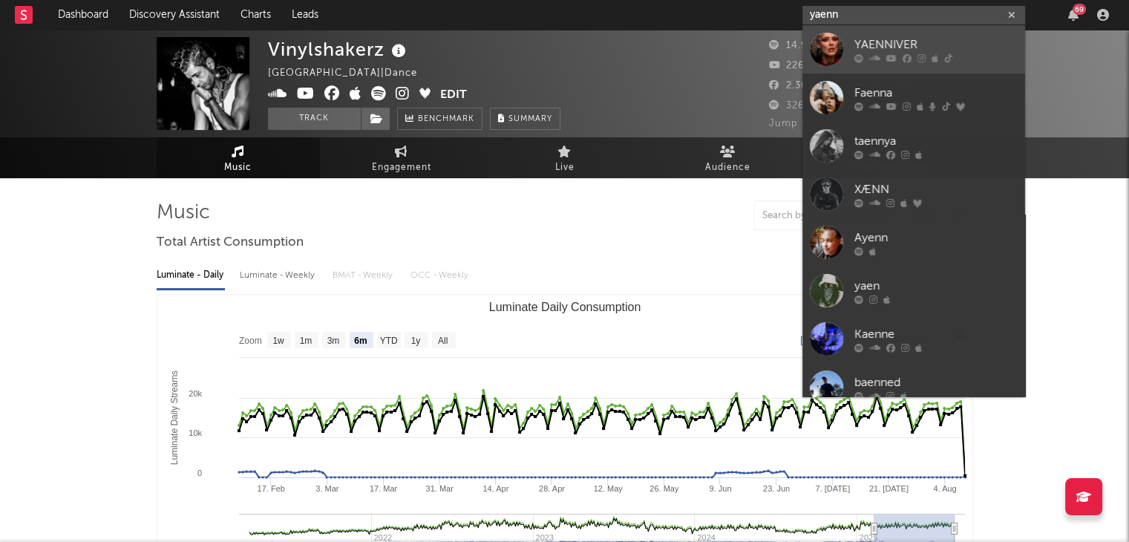
type input "yaenn"
click at [867, 43] on div "YAENNIVER" at bounding box center [936, 45] width 163 height 18
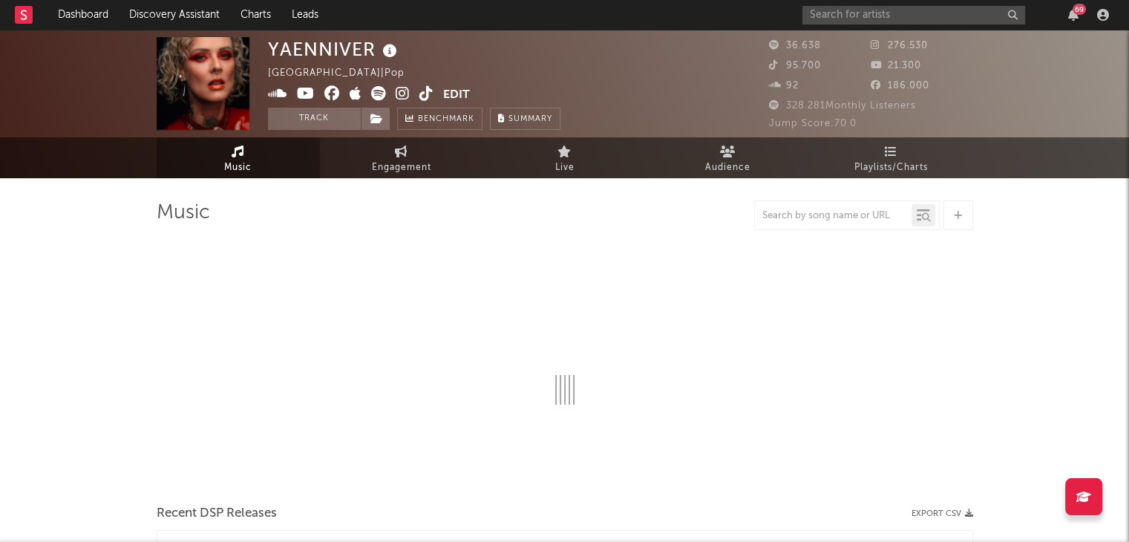
select select "6m"
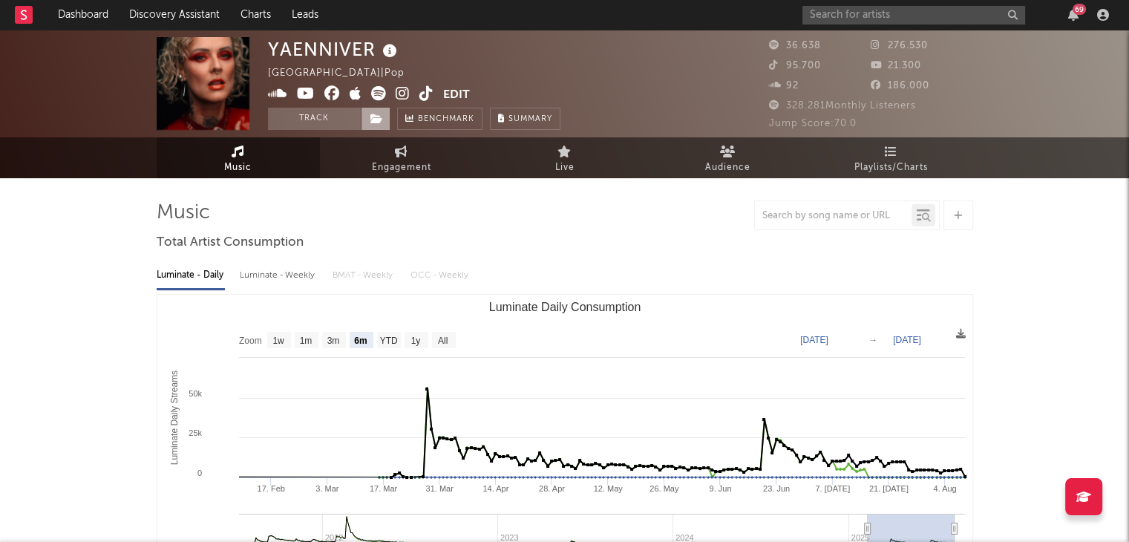
click at [376, 108] on span at bounding box center [376, 119] width 30 height 22
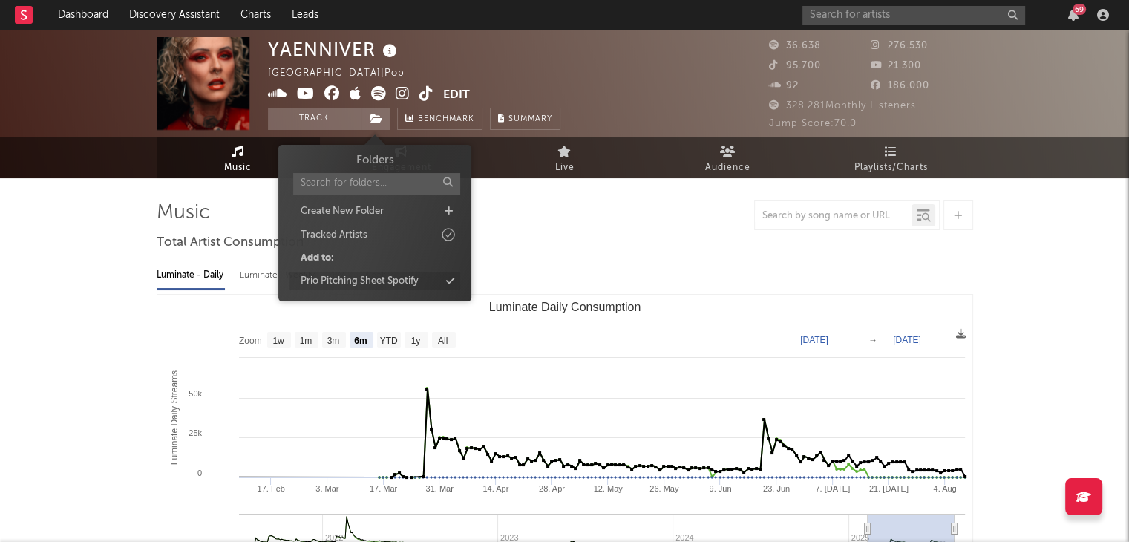
click at [373, 278] on div "Prio Pitching Sheet Spotify" at bounding box center [360, 281] width 118 height 15
click at [868, 6] on input "text" at bounding box center [914, 15] width 223 height 19
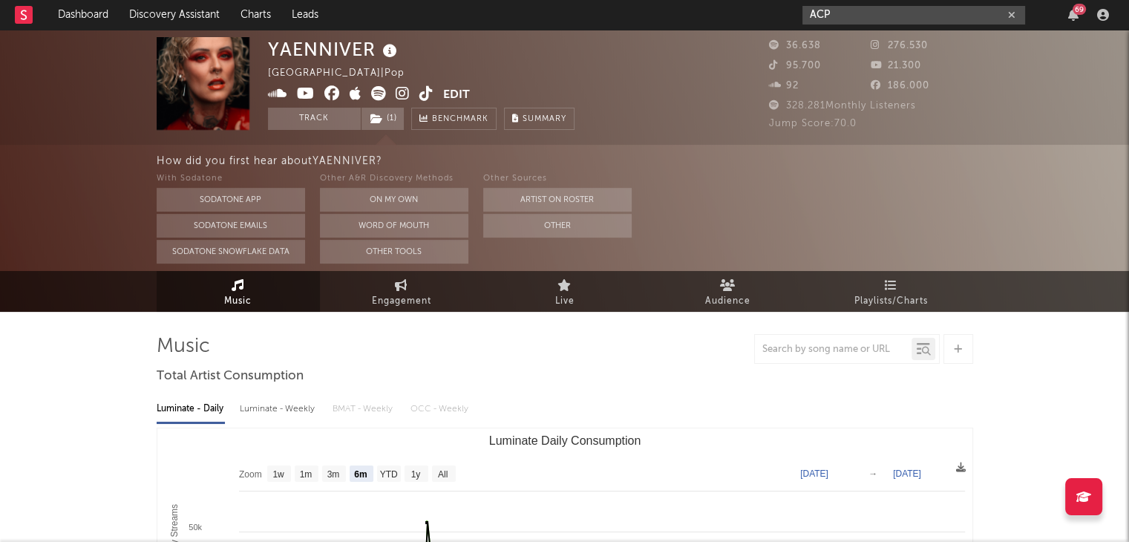
click at [876, 22] on input "ACP" at bounding box center [914, 15] width 223 height 19
click at [866, 14] on input "betto" at bounding box center [914, 15] width 223 height 19
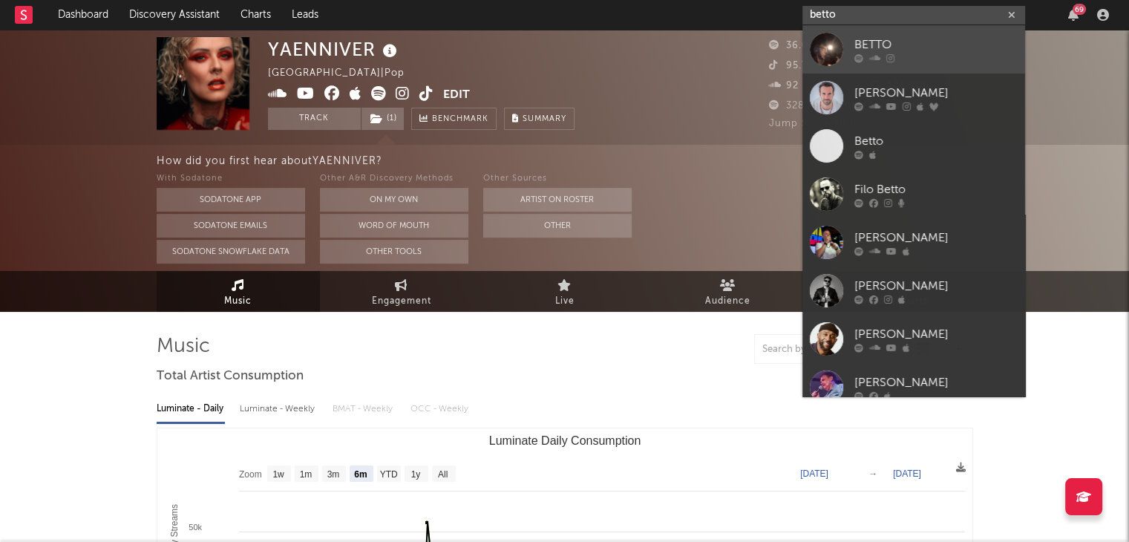
type input "betto"
click at [881, 51] on div "BETTO" at bounding box center [936, 45] width 163 height 18
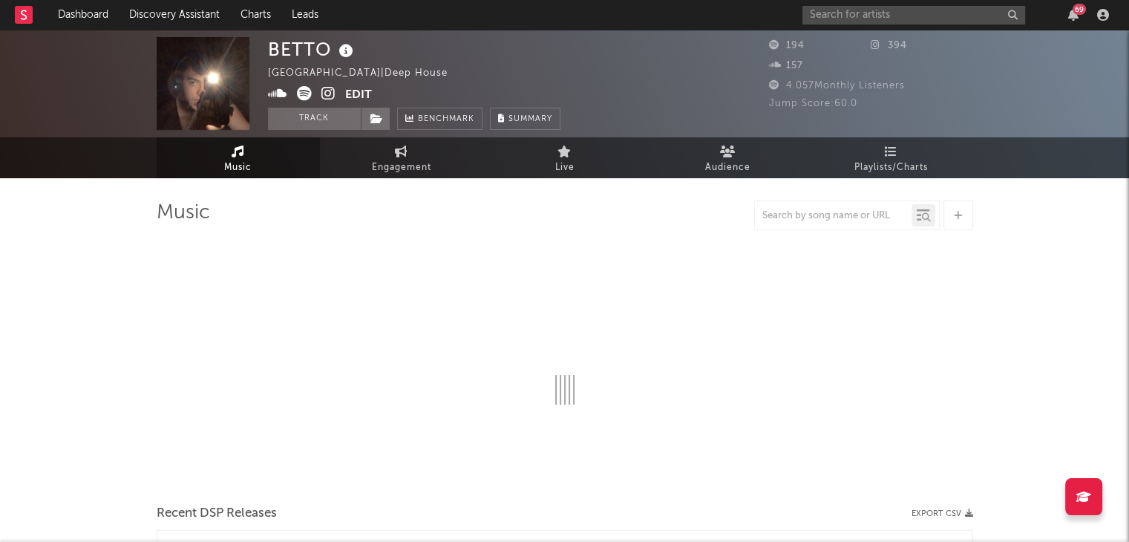
select select "1w"
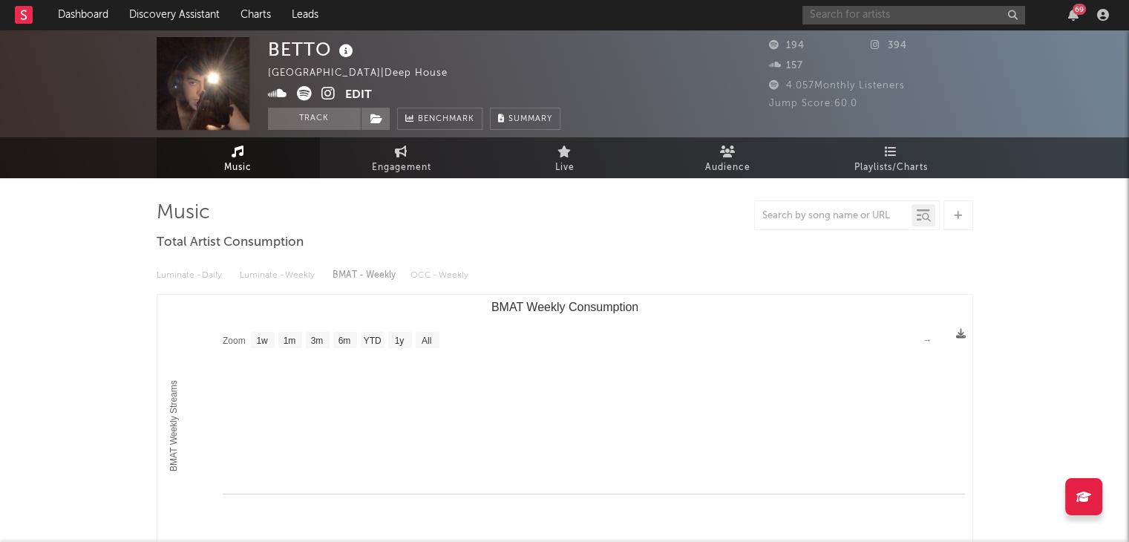
click at [876, 19] on input "text" at bounding box center [914, 15] width 223 height 19
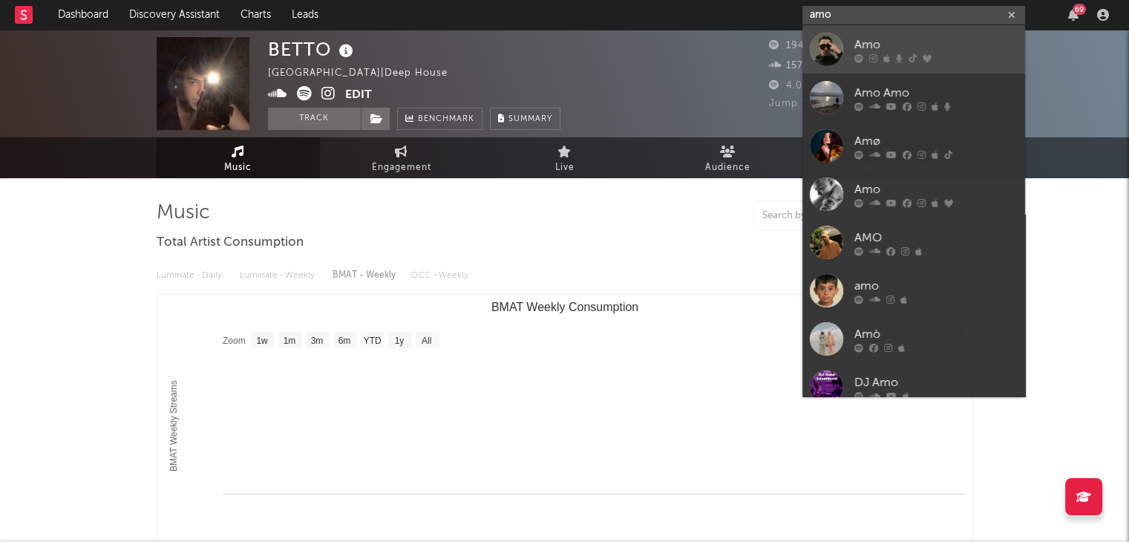
type input "amo"
click at [864, 50] on div "Amo" at bounding box center [936, 45] width 163 height 18
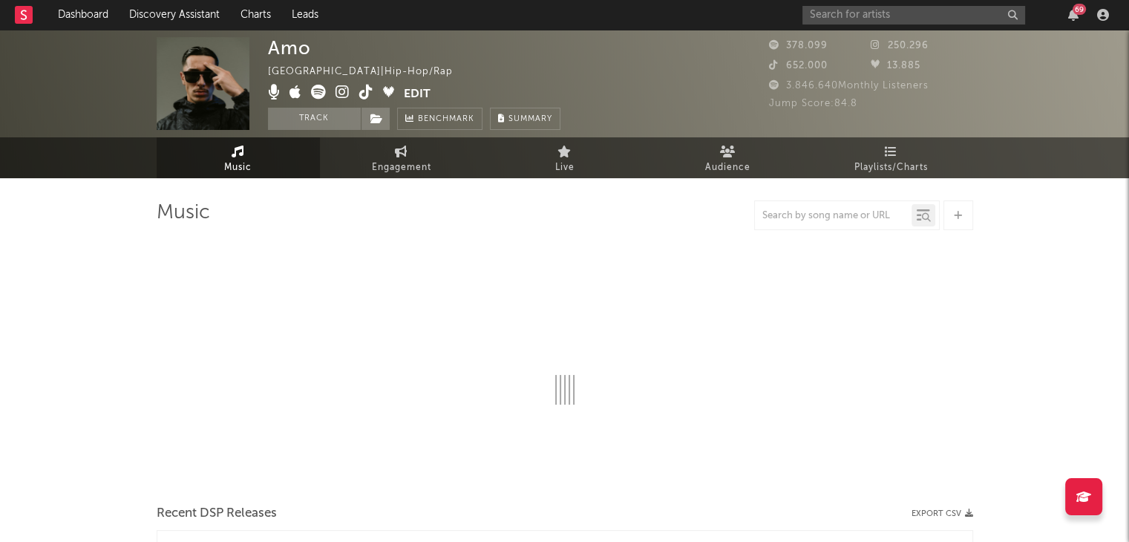
select select "6m"
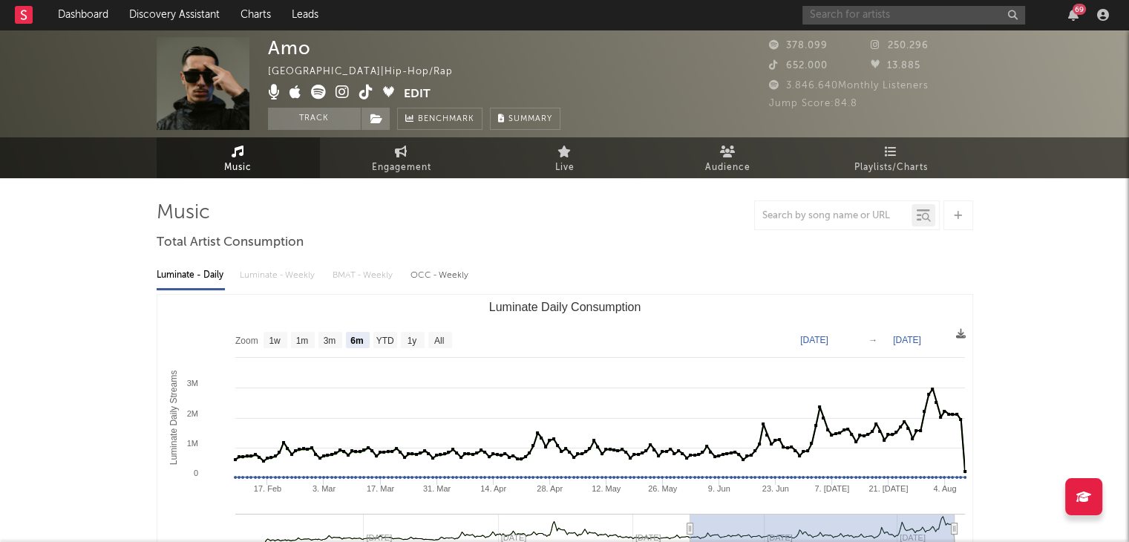
click at [925, 17] on input "text" at bounding box center [914, 15] width 223 height 19
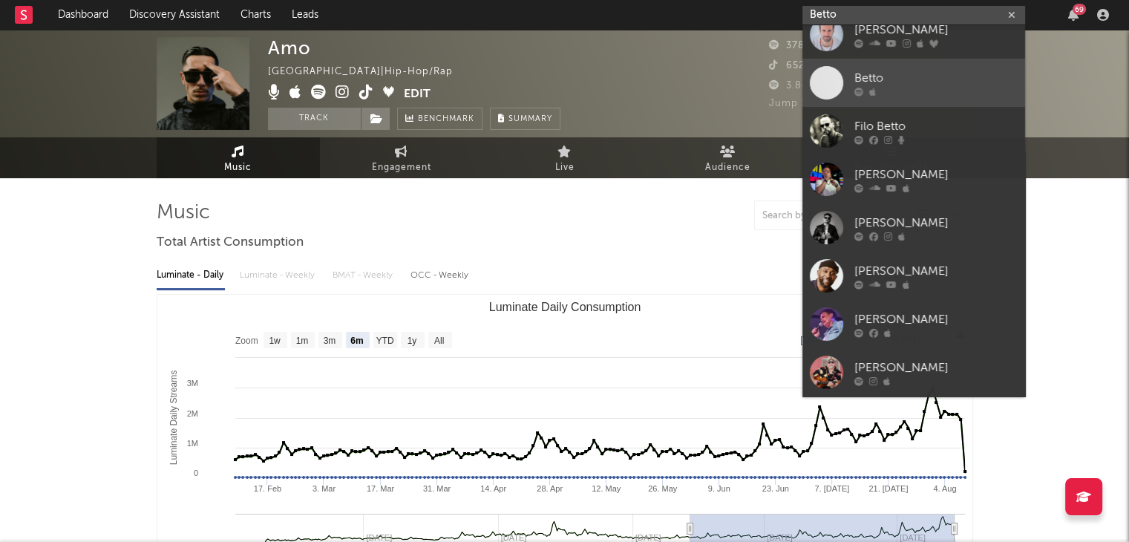
scroll to position [37, 0]
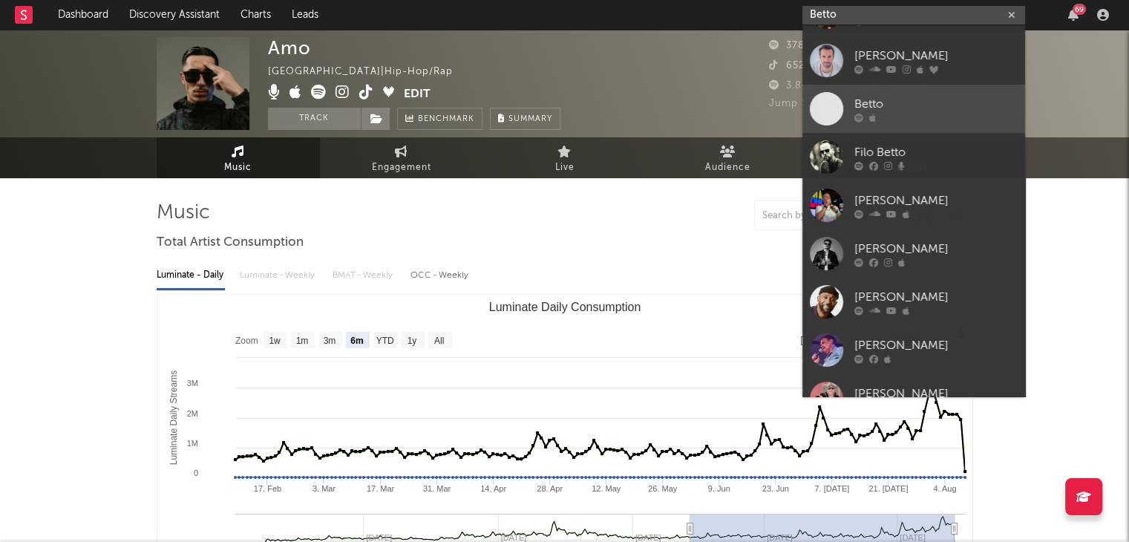
type input "Betto"
click at [855, 103] on div "Betto" at bounding box center [936, 104] width 163 height 18
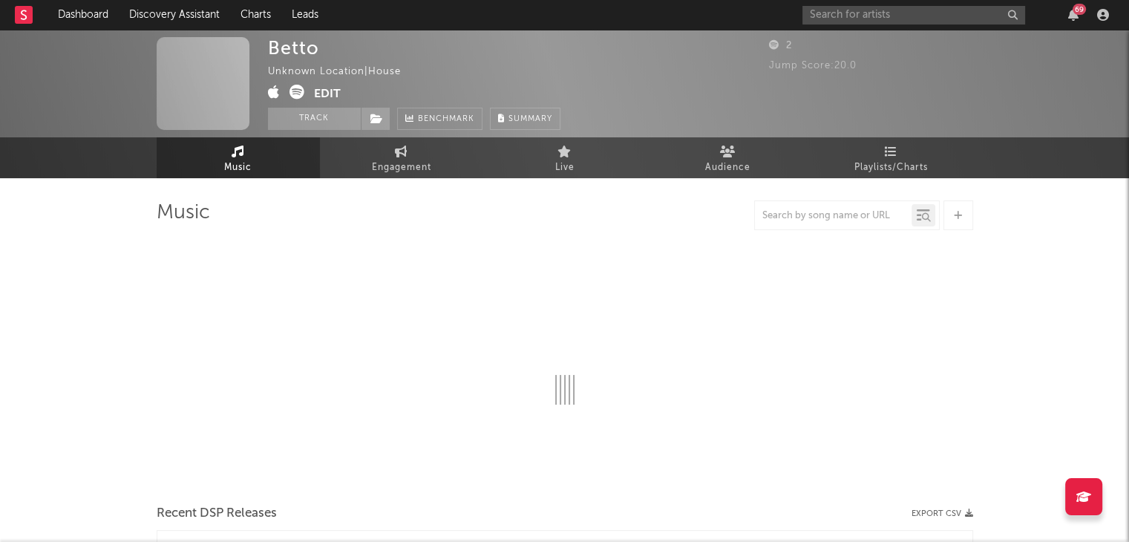
select select "1w"
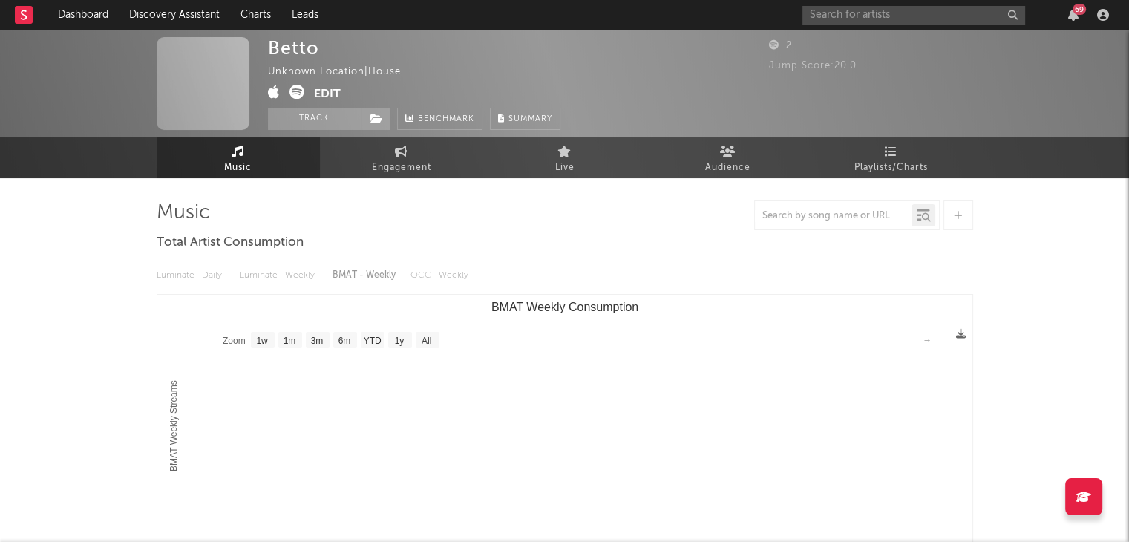
click at [900, 24] on div "69" at bounding box center [959, 15] width 312 height 30
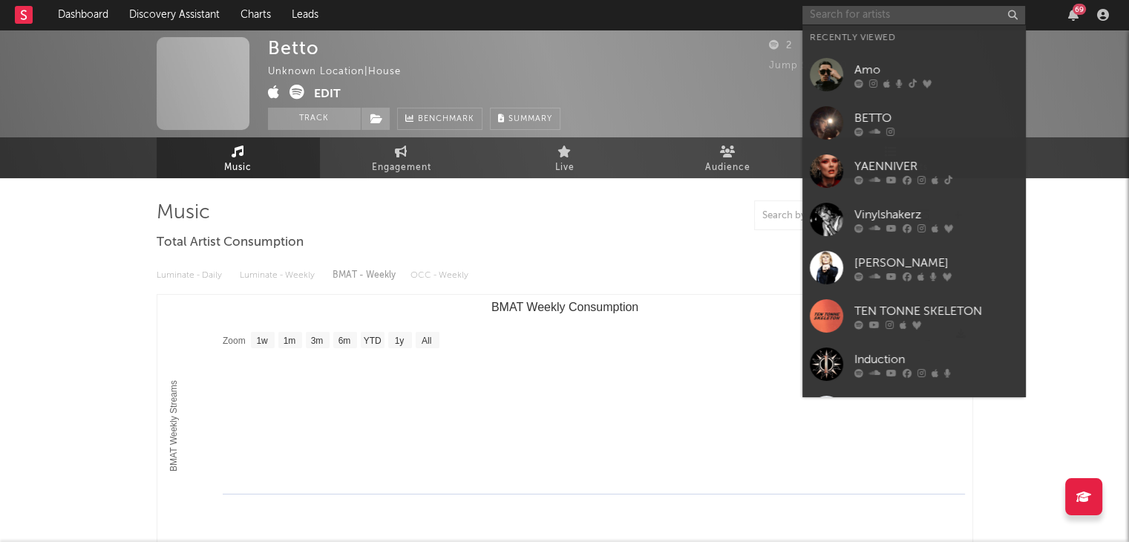
click at [909, 16] on input "text" at bounding box center [914, 15] width 223 height 19
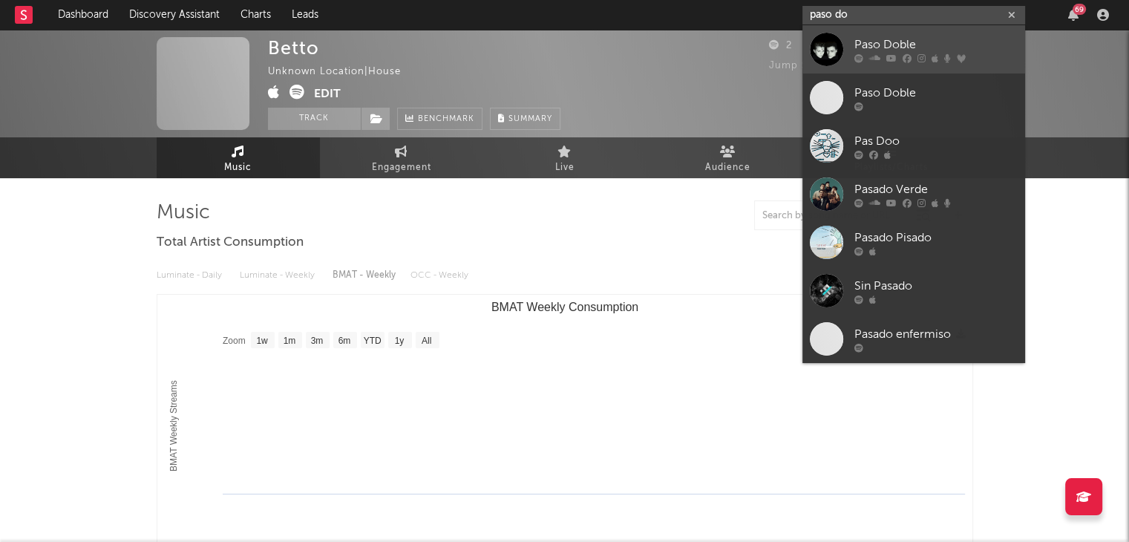
type input "paso do"
click at [867, 33] on link "Paso Doble" at bounding box center [914, 49] width 223 height 48
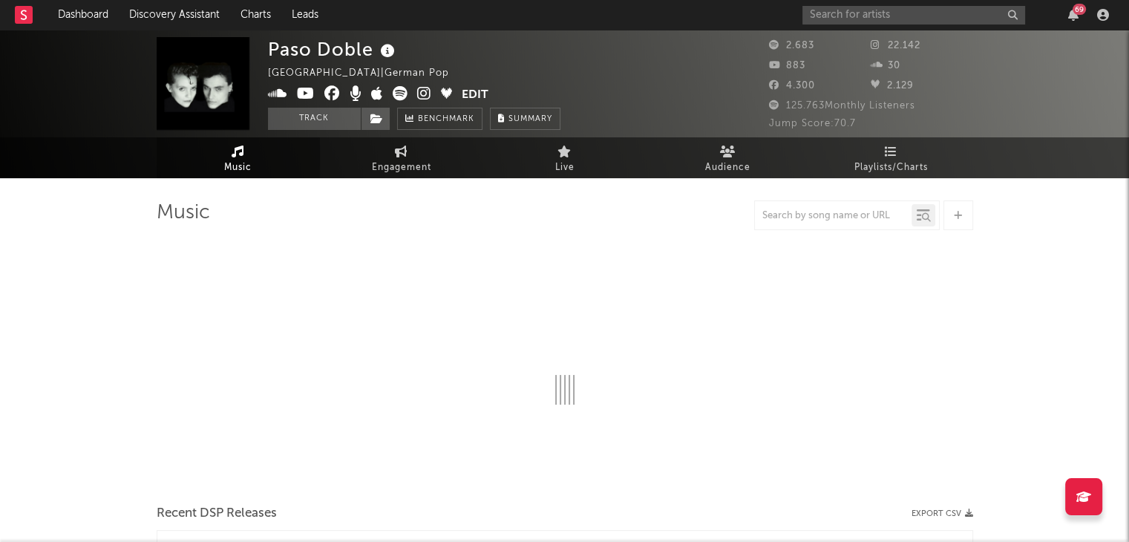
select select "6m"
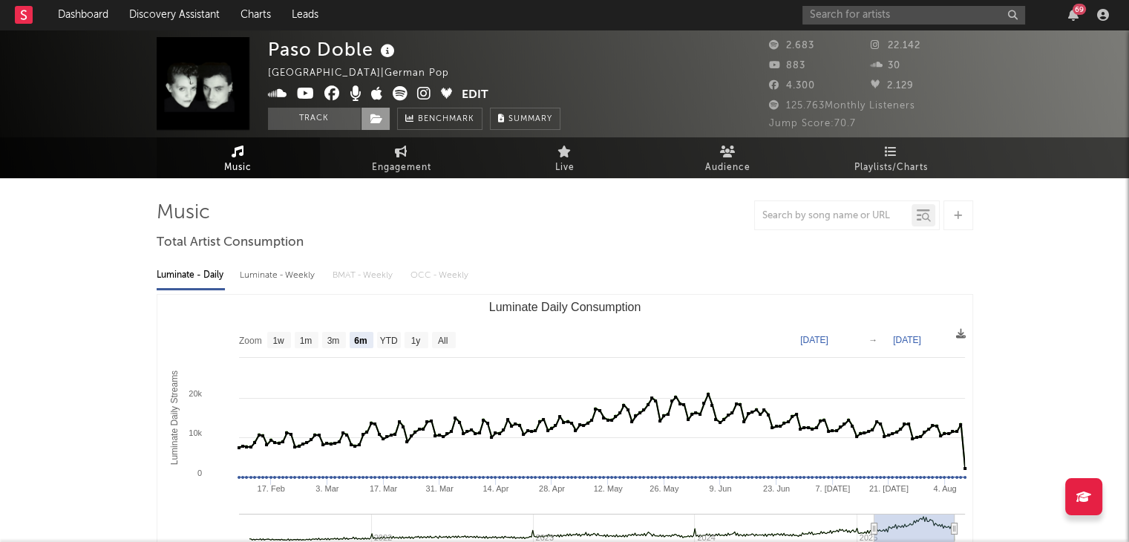
click at [376, 118] on icon at bounding box center [376, 119] width 13 height 10
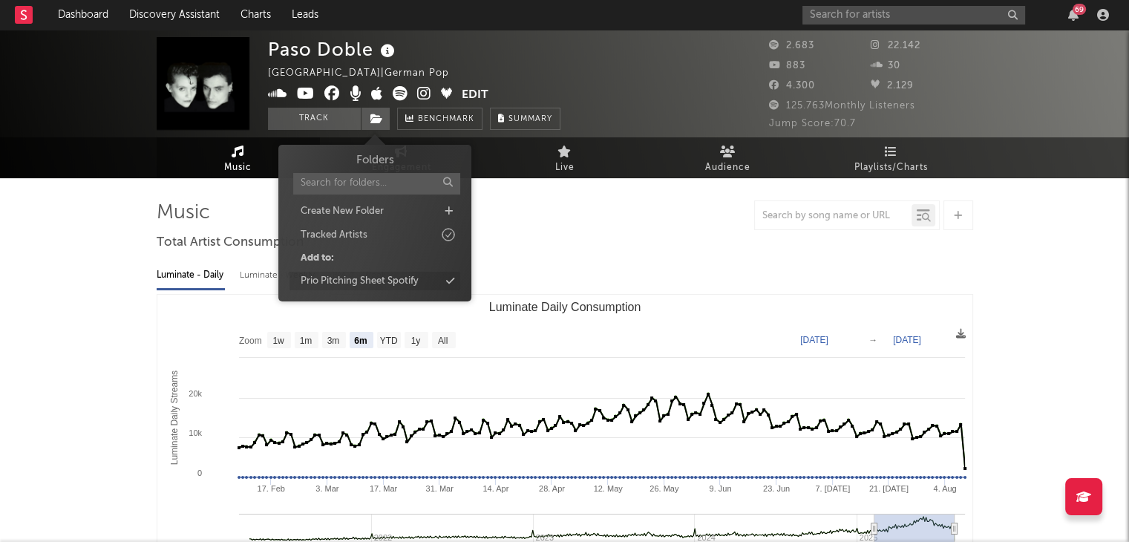
click at [360, 277] on div "Prio Pitching Sheet Spotify" at bounding box center [360, 281] width 118 height 15
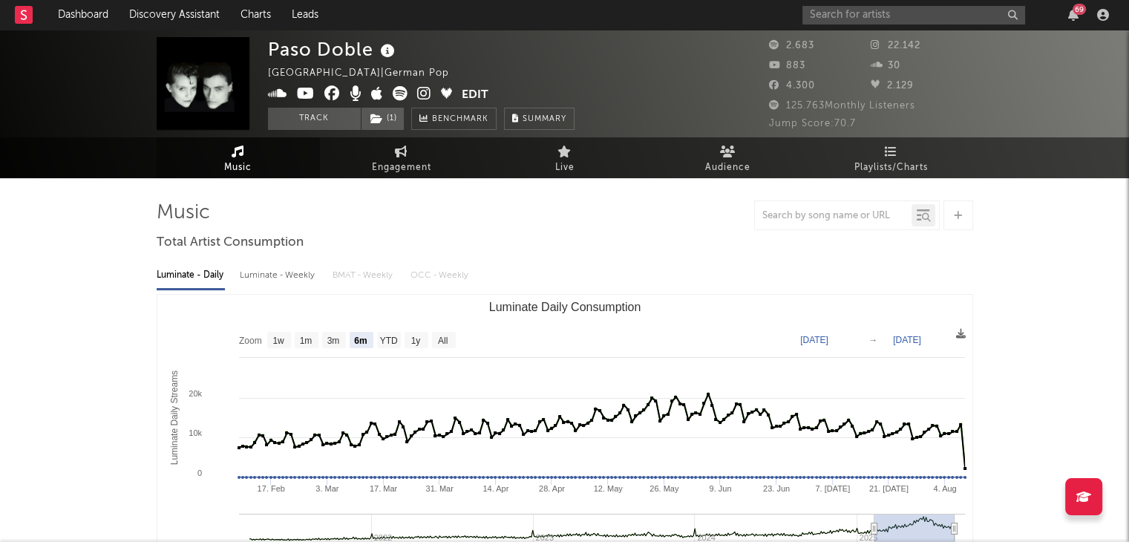
click at [900, 24] on div at bounding box center [914, 15] width 223 height 19
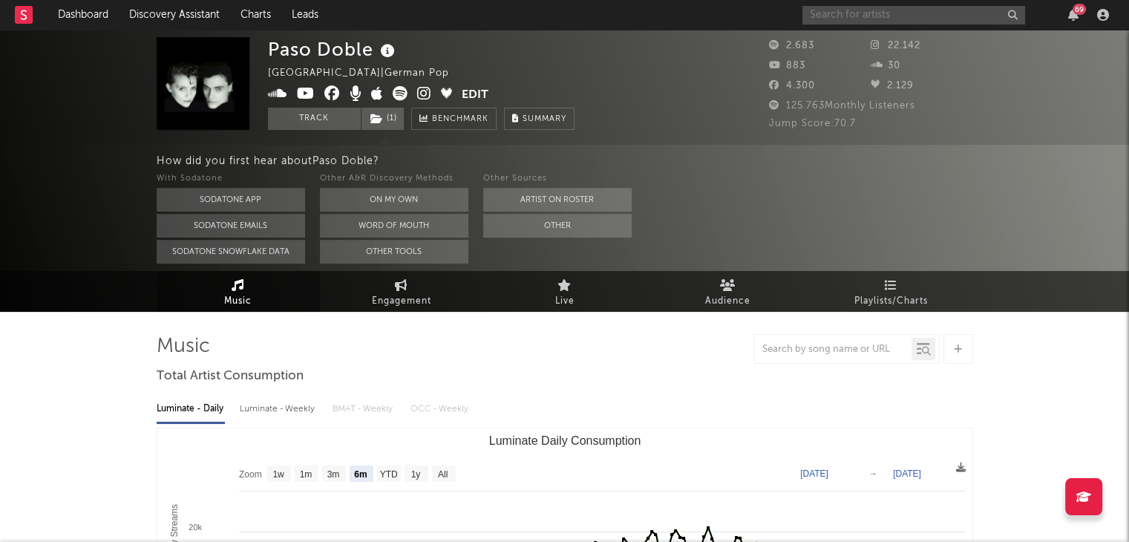
click at [895, 23] on input "text" at bounding box center [914, 15] width 223 height 19
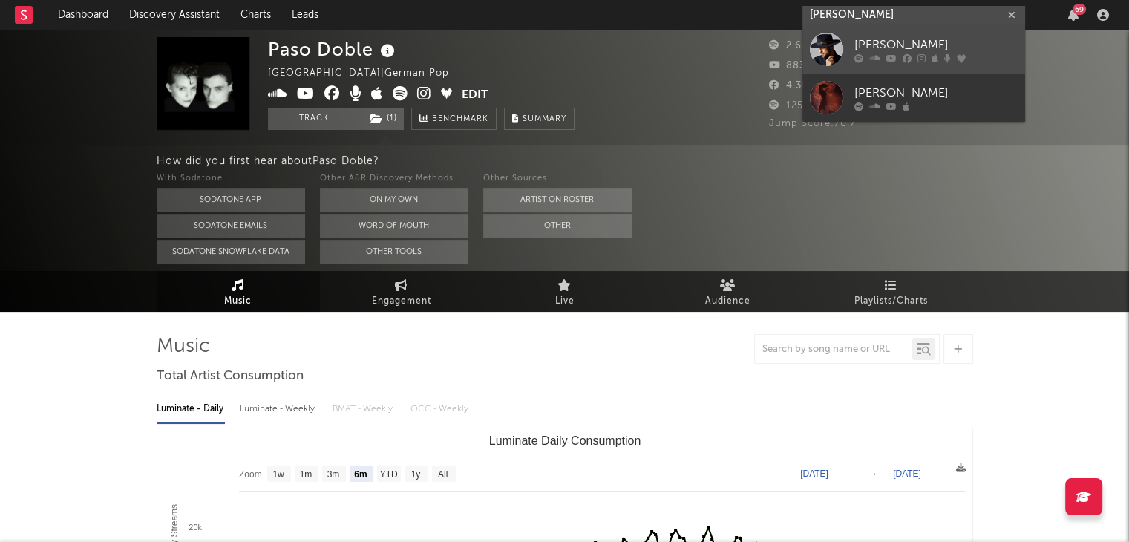
type input "[PERSON_NAME]"
click at [903, 42] on div "[PERSON_NAME]" at bounding box center [936, 45] width 163 height 18
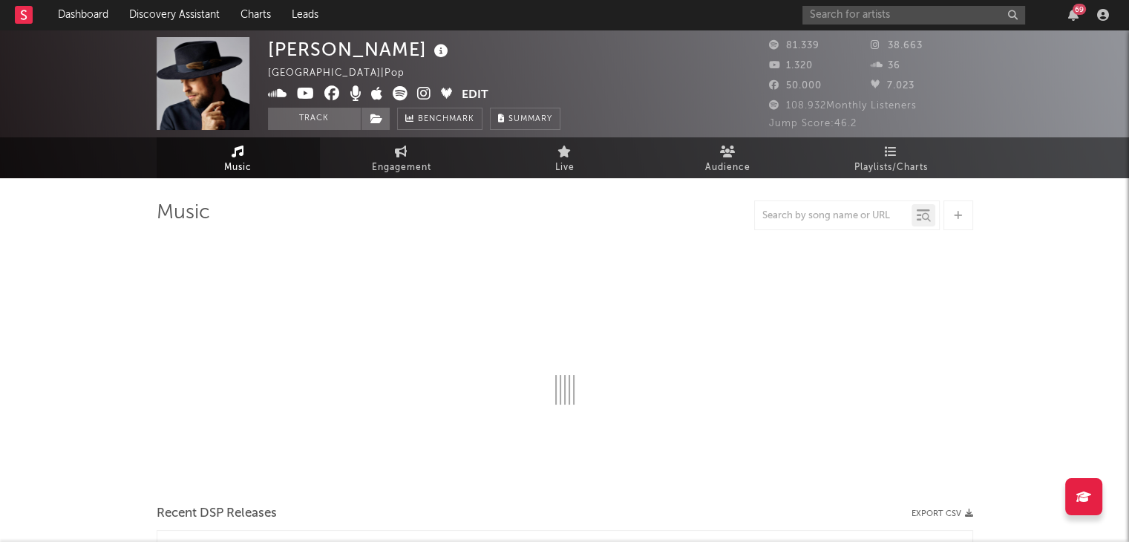
select select "6m"
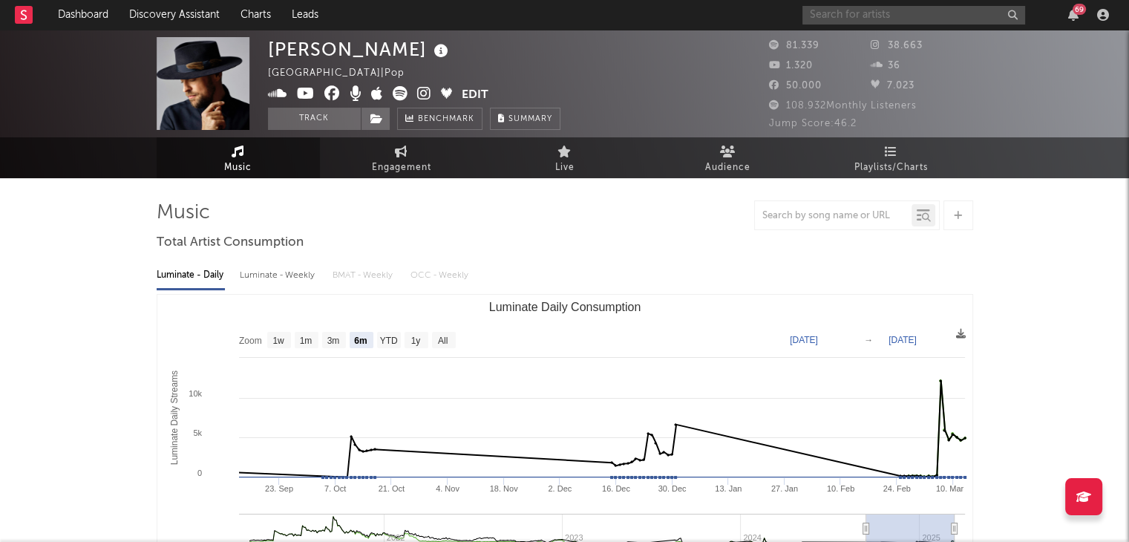
click at [873, 7] on input "text" at bounding box center [914, 15] width 223 height 19
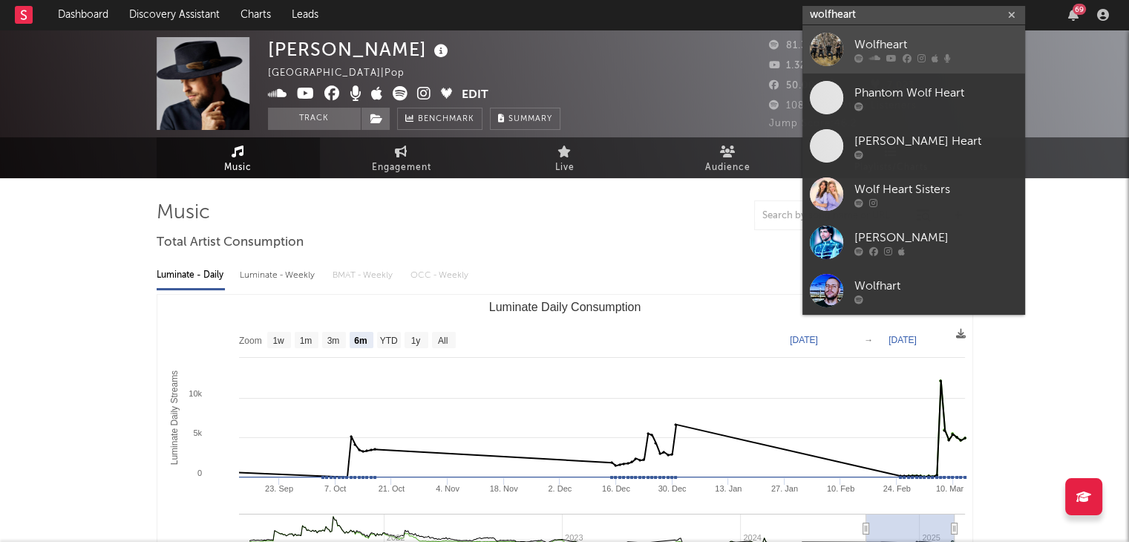
type input "wolfheart"
click at [888, 46] on div "Wolfheart" at bounding box center [936, 45] width 163 height 18
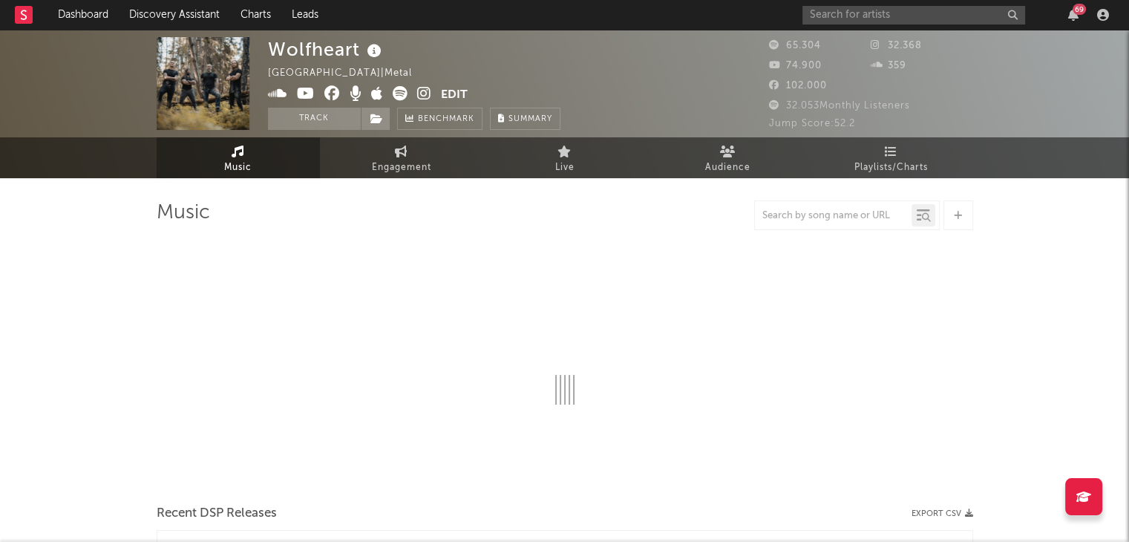
select select "6m"
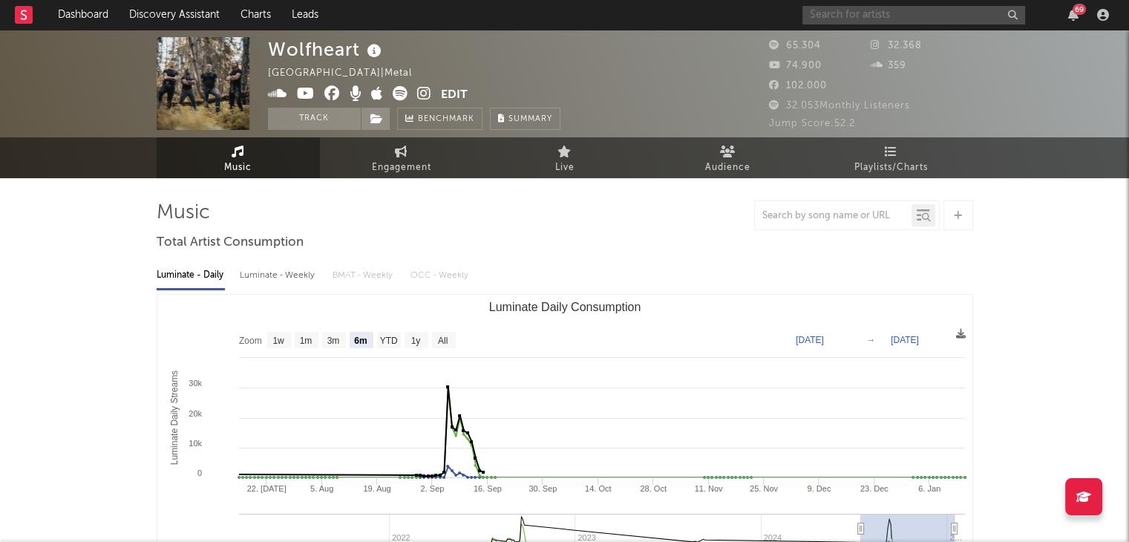
click at [879, 15] on input "text" at bounding box center [914, 15] width 223 height 19
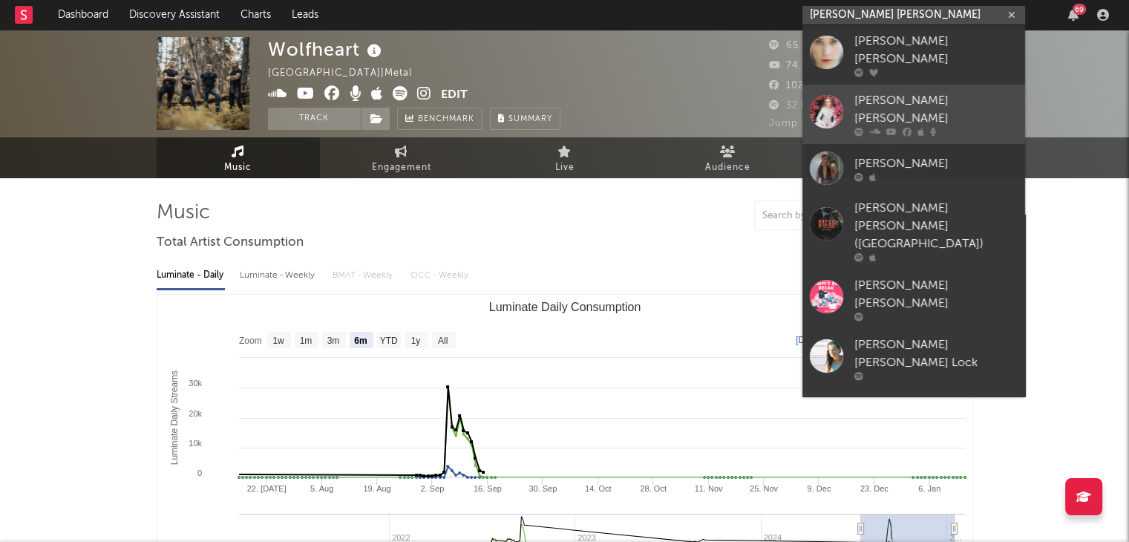
type input "[PERSON_NAME] [PERSON_NAME]"
click at [919, 92] on div "[PERSON_NAME] [PERSON_NAME]" at bounding box center [936, 110] width 163 height 36
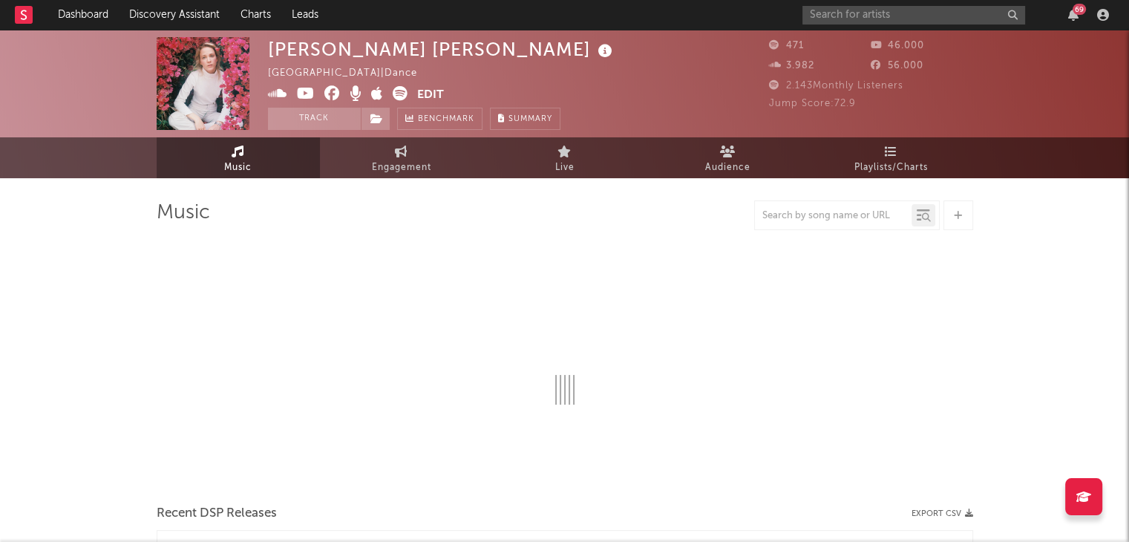
select select "1w"
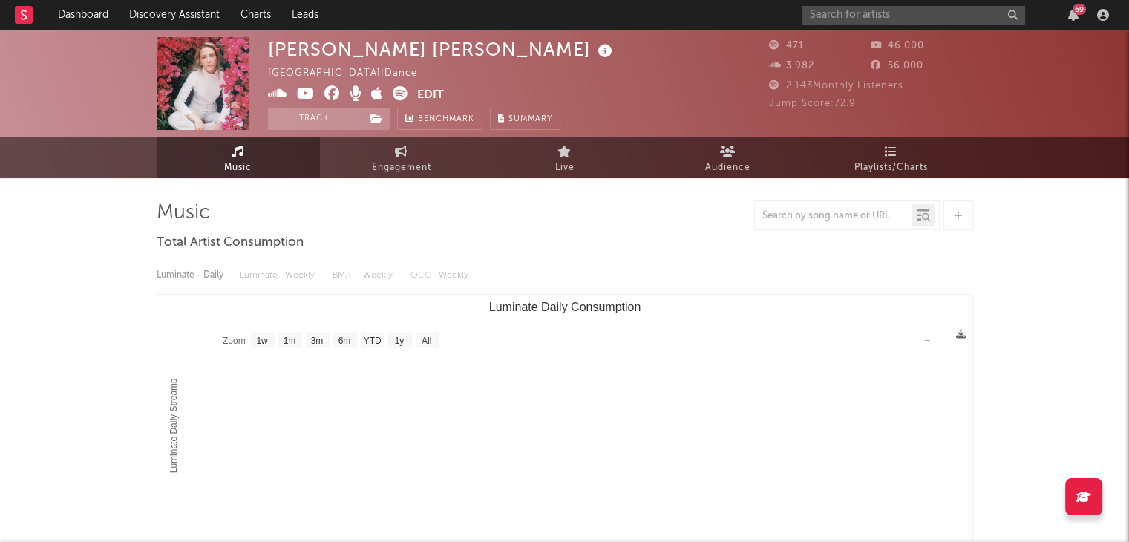
click at [878, 24] on div "69" at bounding box center [959, 15] width 312 height 30
click at [878, 19] on input "text" at bounding box center [914, 15] width 223 height 19
click at [831, 1] on div "69" at bounding box center [959, 15] width 312 height 30
click at [835, 9] on input "text" at bounding box center [914, 15] width 223 height 19
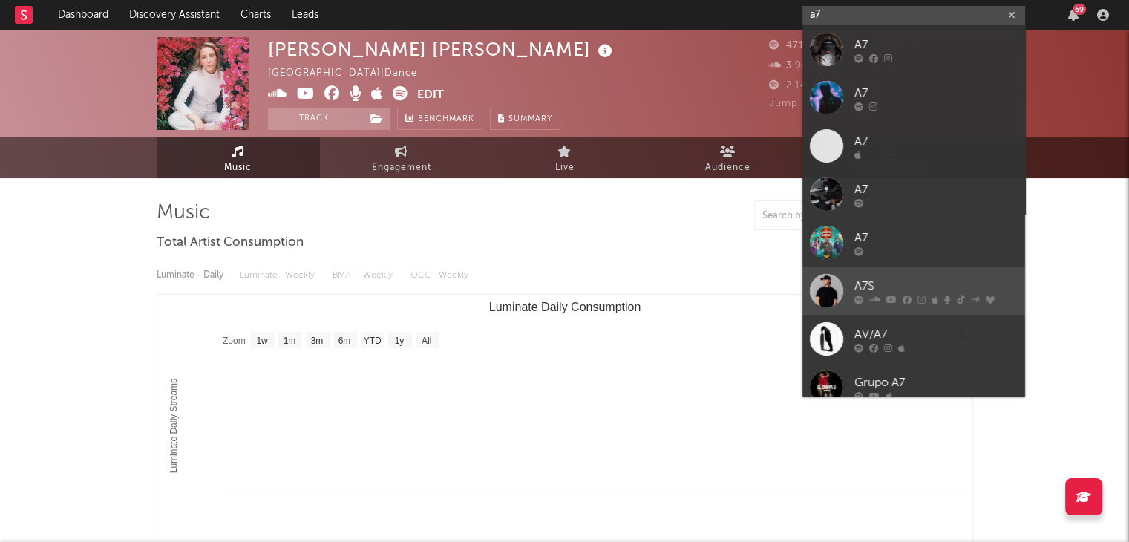
type input "a7"
click at [881, 270] on link "A7S" at bounding box center [914, 291] width 223 height 48
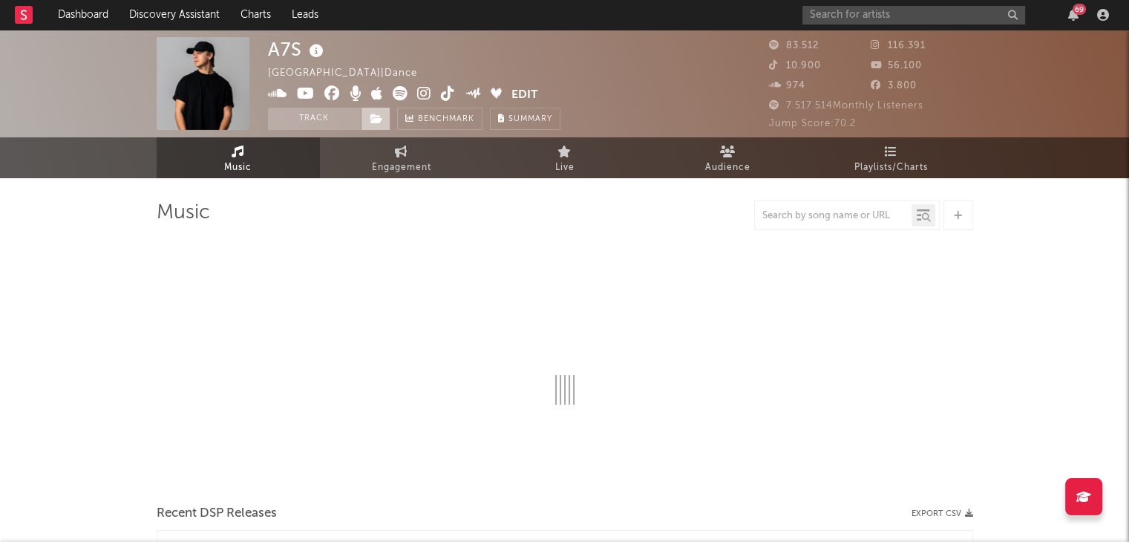
click at [377, 114] on icon at bounding box center [376, 119] width 13 height 10
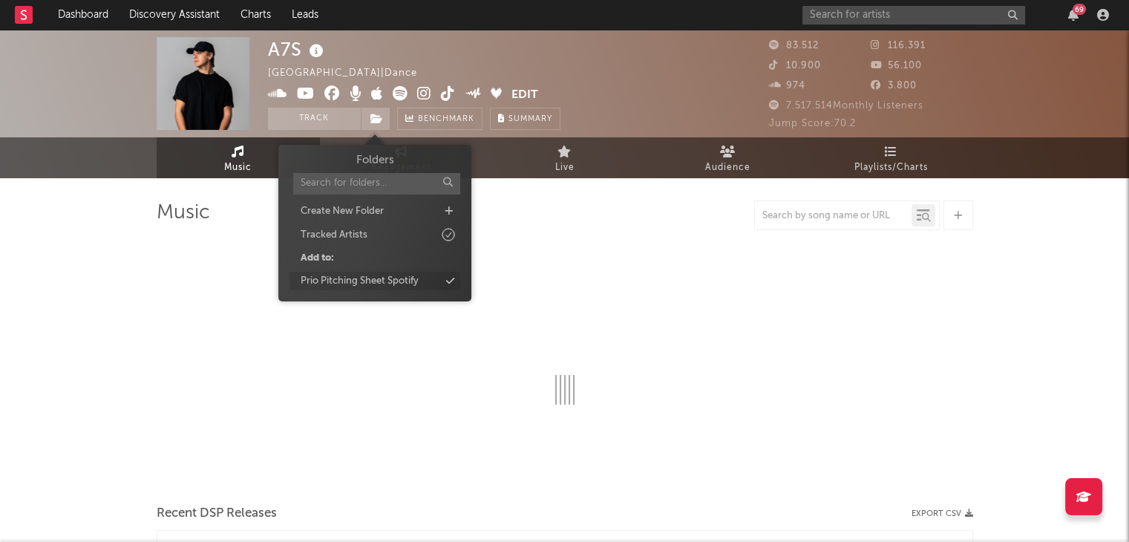
click at [383, 283] on div "Prio Pitching Sheet Spotify" at bounding box center [360, 281] width 118 height 15
select select "6m"
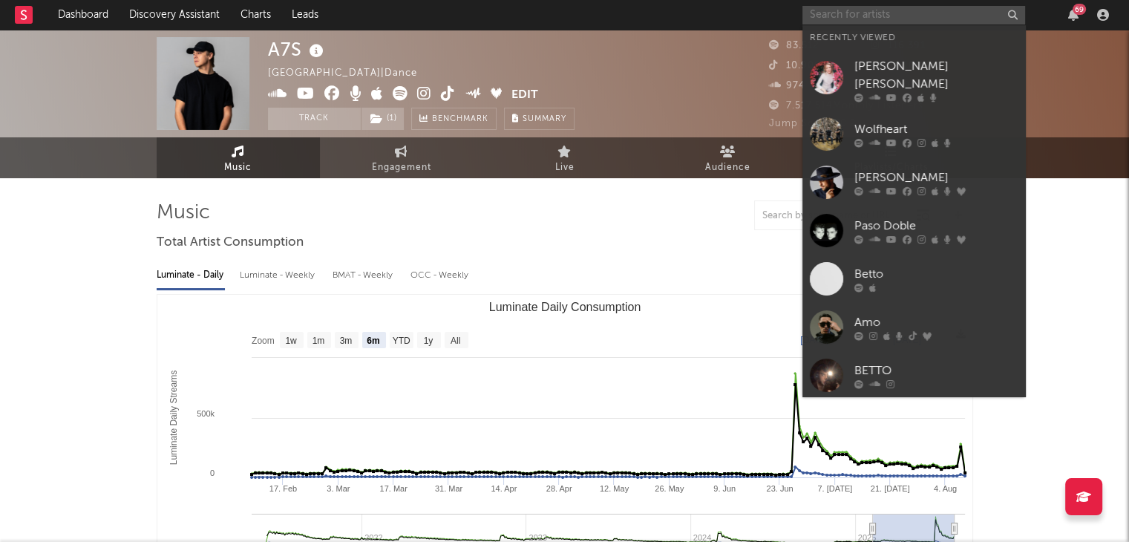
click at [897, 15] on input "text" at bounding box center [914, 15] width 223 height 19
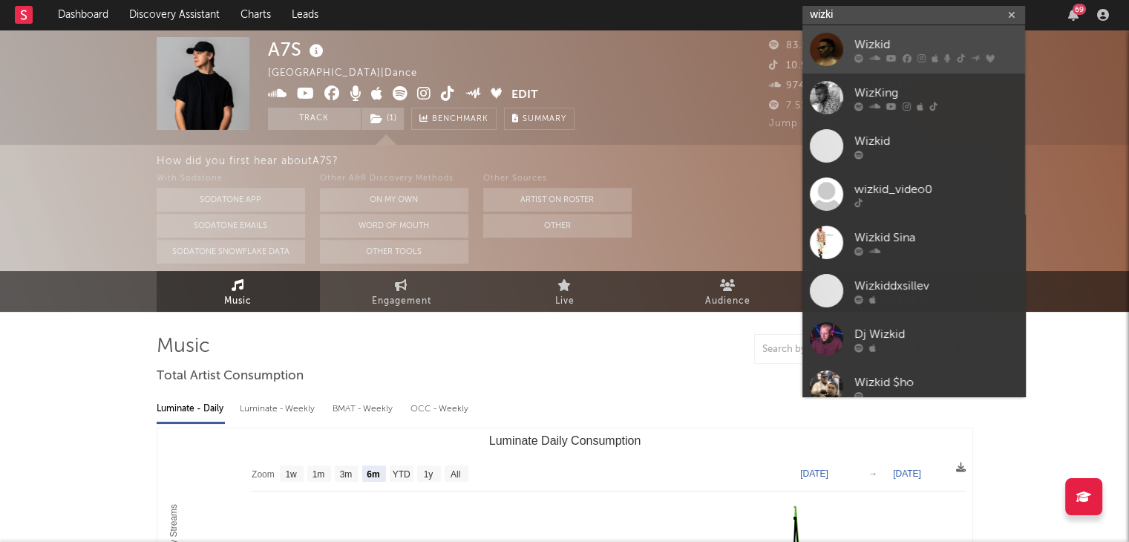
type input "wizki"
click at [869, 38] on div "Wizkid" at bounding box center [936, 45] width 163 height 18
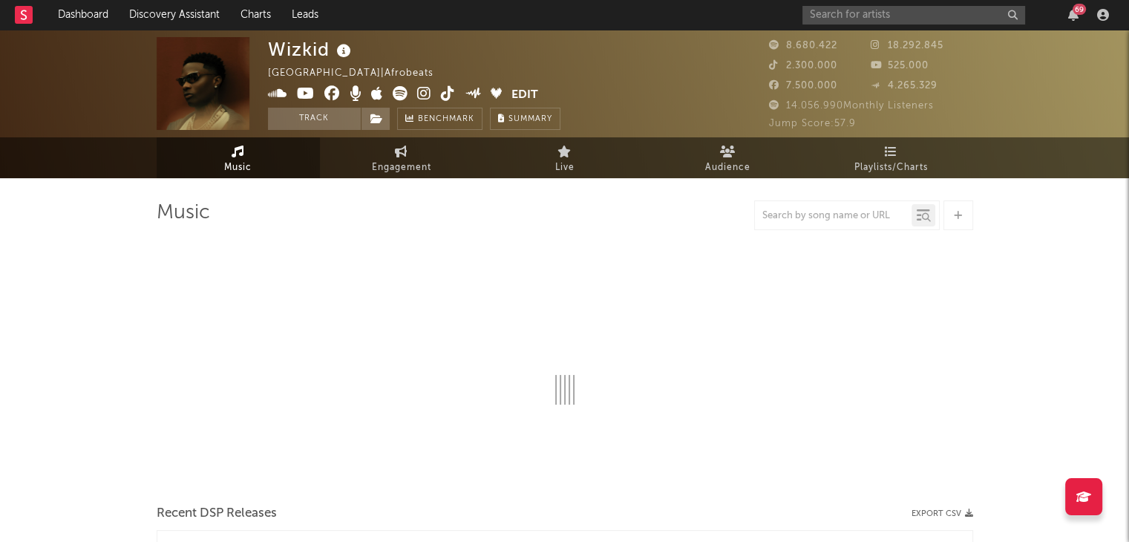
select select "6m"
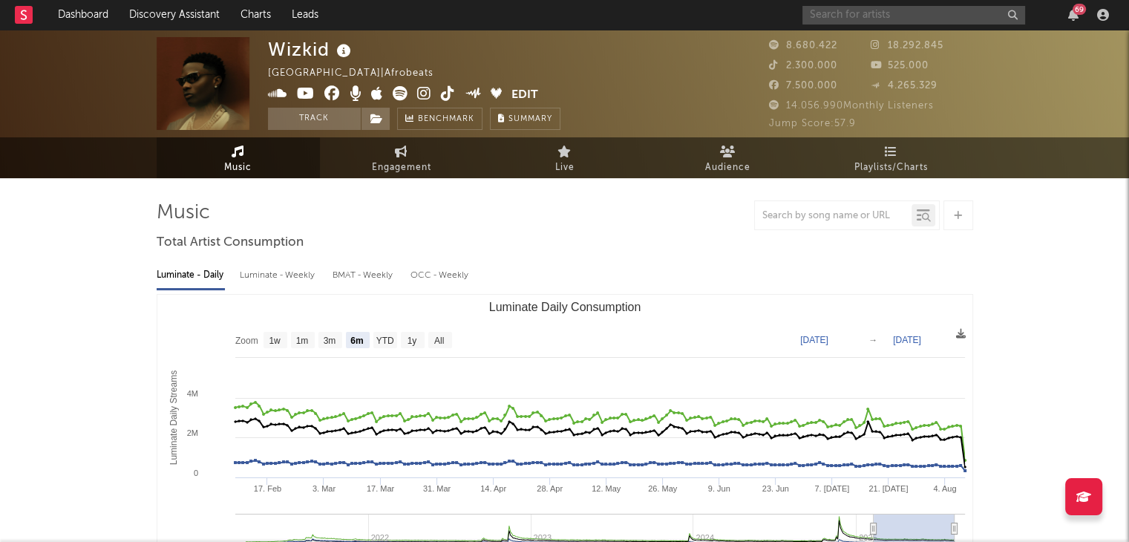
click at [864, 17] on input "text" at bounding box center [914, 15] width 223 height 19
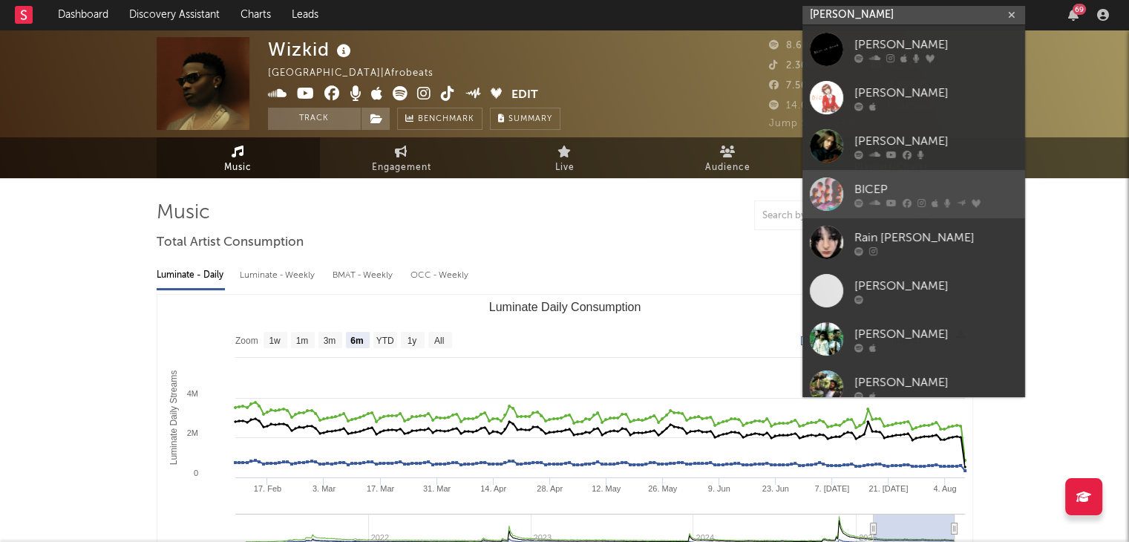
type input "[PERSON_NAME]"
click at [901, 183] on div "BICEP" at bounding box center [936, 189] width 163 height 18
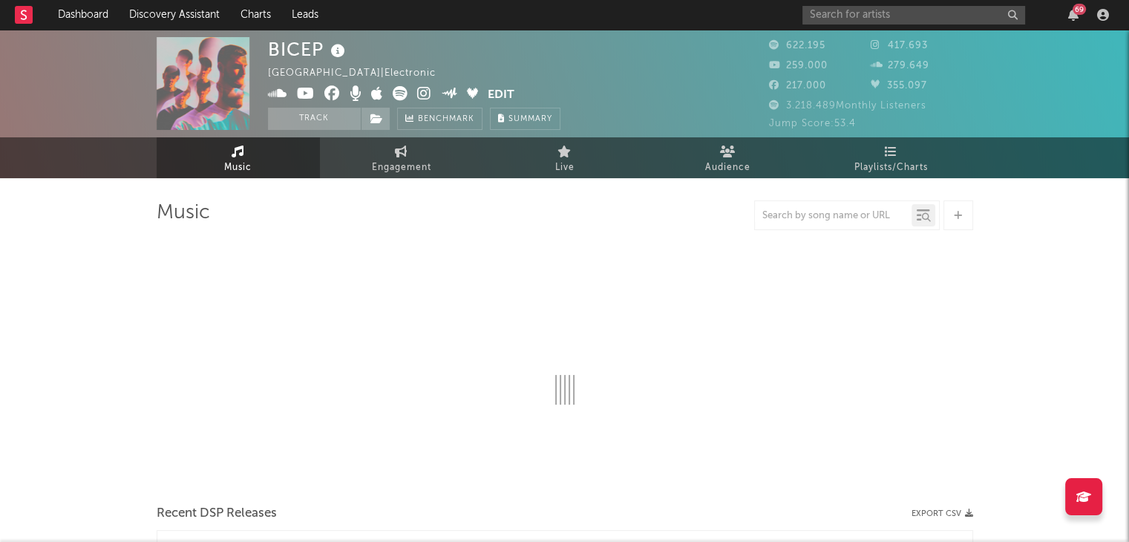
select select "6m"
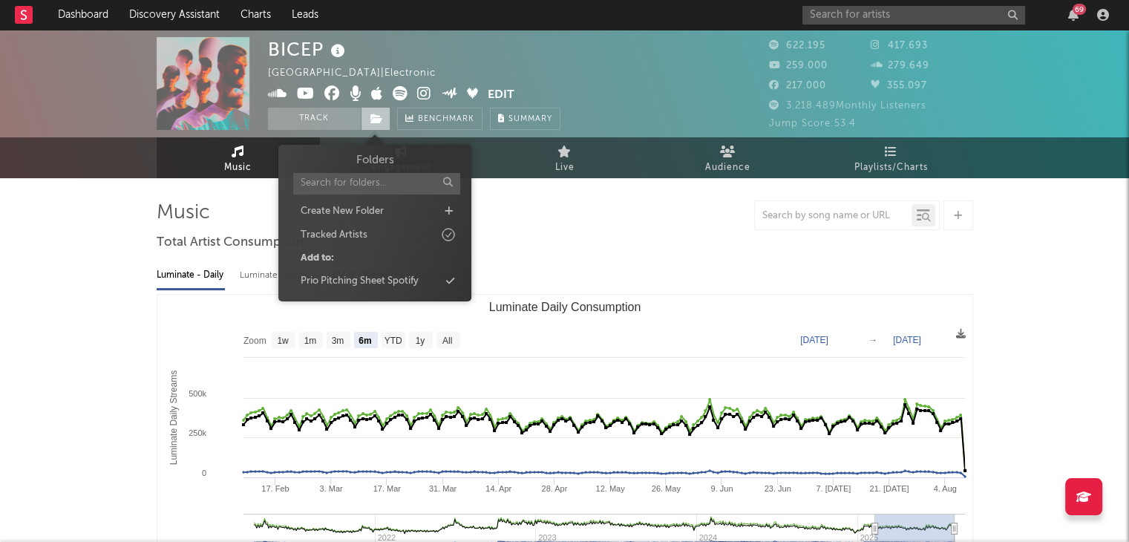
click at [380, 114] on icon at bounding box center [376, 119] width 13 height 10
click at [413, 281] on div "Prio Pitching Sheet Spotify" at bounding box center [360, 281] width 118 height 15
click at [840, 13] on input "text" at bounding box center [914, 15] width 223 height 19
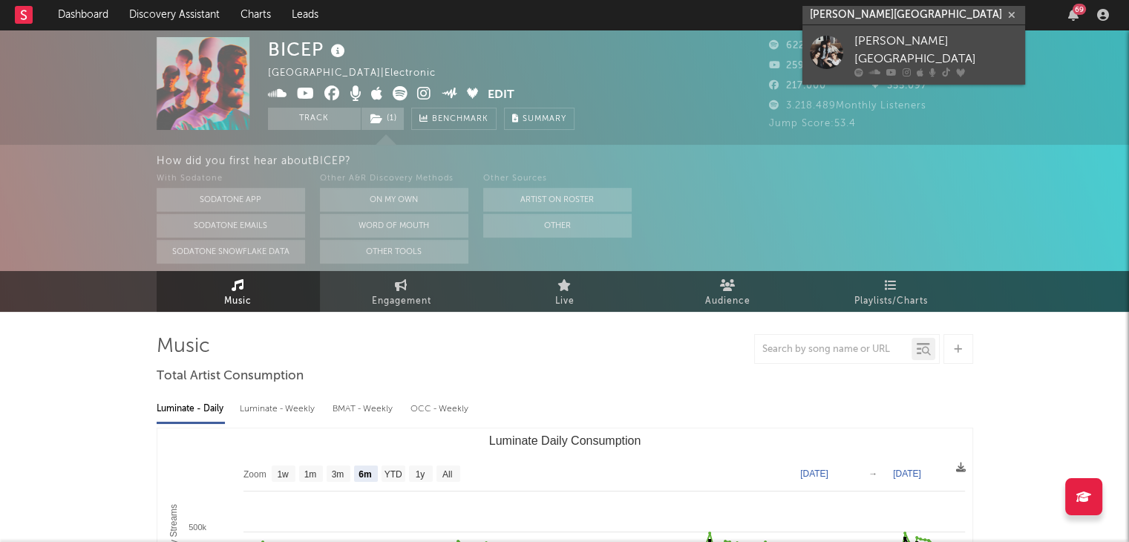
type input "[PERSON_NAME][GEOGRAPHIC_DATA]"
click at [882, 36] on div "[PERSON_NAME][GEOGRAPHIC_DATA]" at bounding box center [936, 51] width 163 height 36
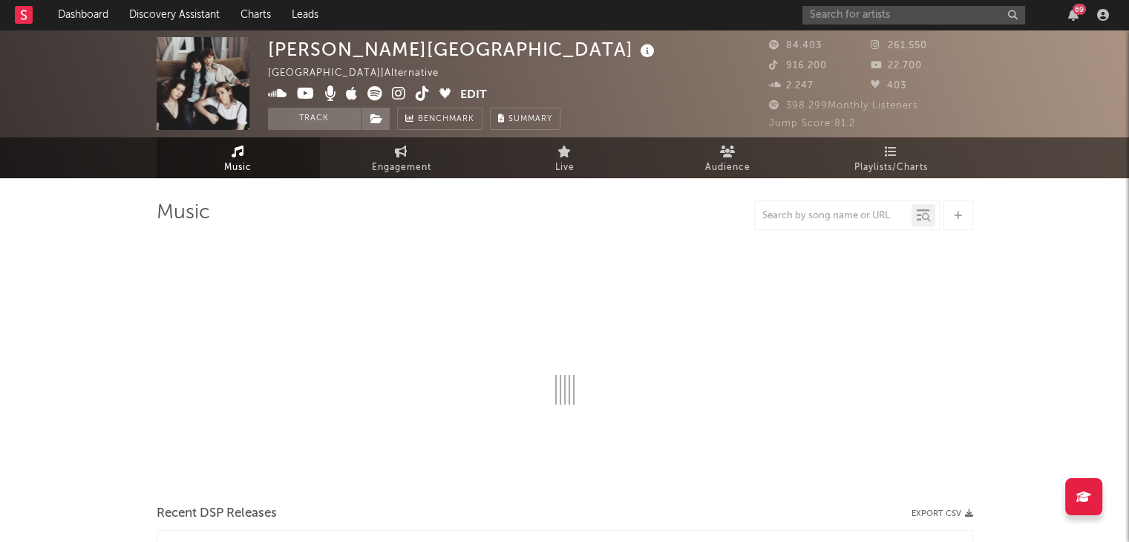
select select "6m"
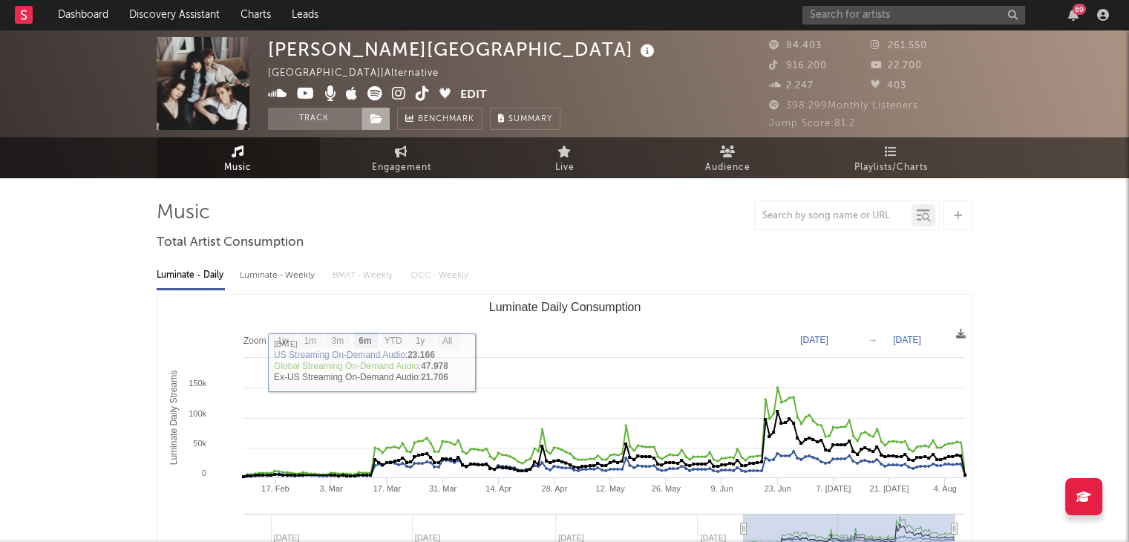
click at [373, 114] on icon at bounding box center [376, 119] width 13 height 10
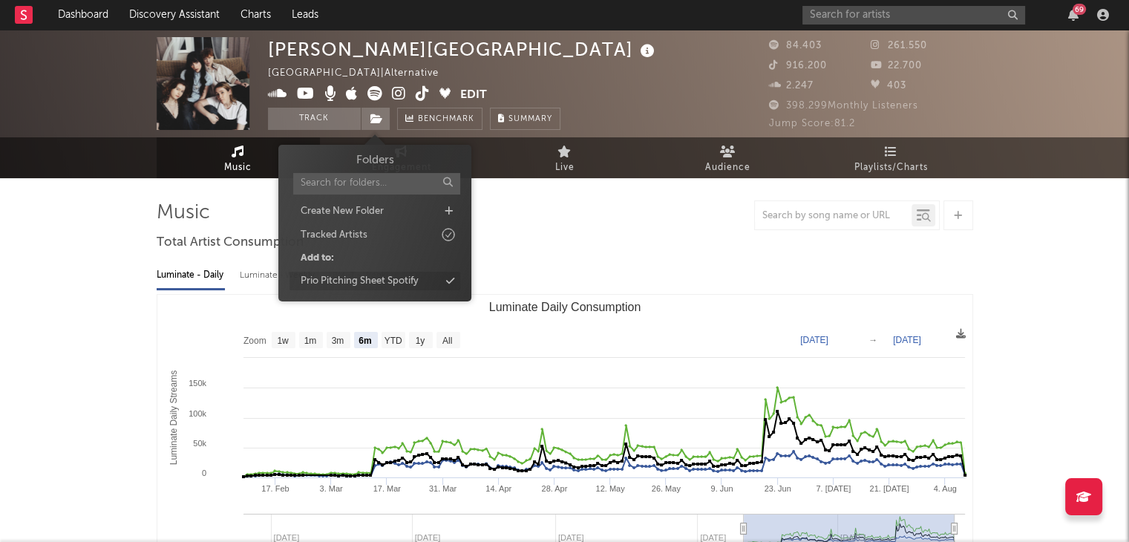
click at [396, 283] on div "Prio Pitching Sheet Spotify" at bounding box center [360, 281] width 118 height 15
click at [900, 17] on input "text" at bounding box center [914, 15] width 223 height 19
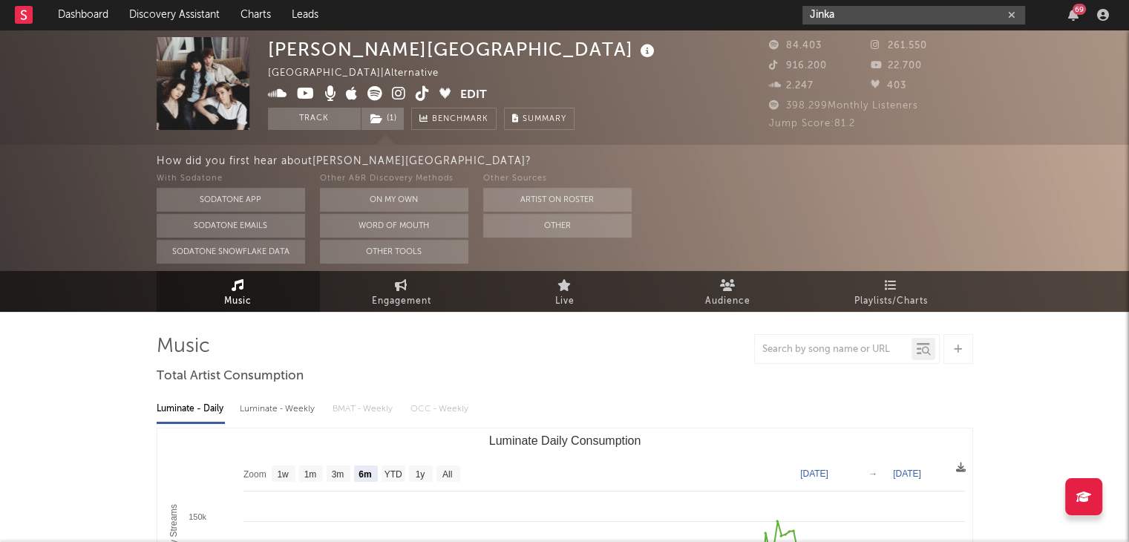
drag, startPoint x: 872, startPoint y: 16, endPoint x: 728, endPoint y: 1, distance: 144.8
click at [736, 2] on nav "Dashboard Discovery Assistant Charts Leads Jinka 69" at bounding box center [564, 15] width 1129 height 30
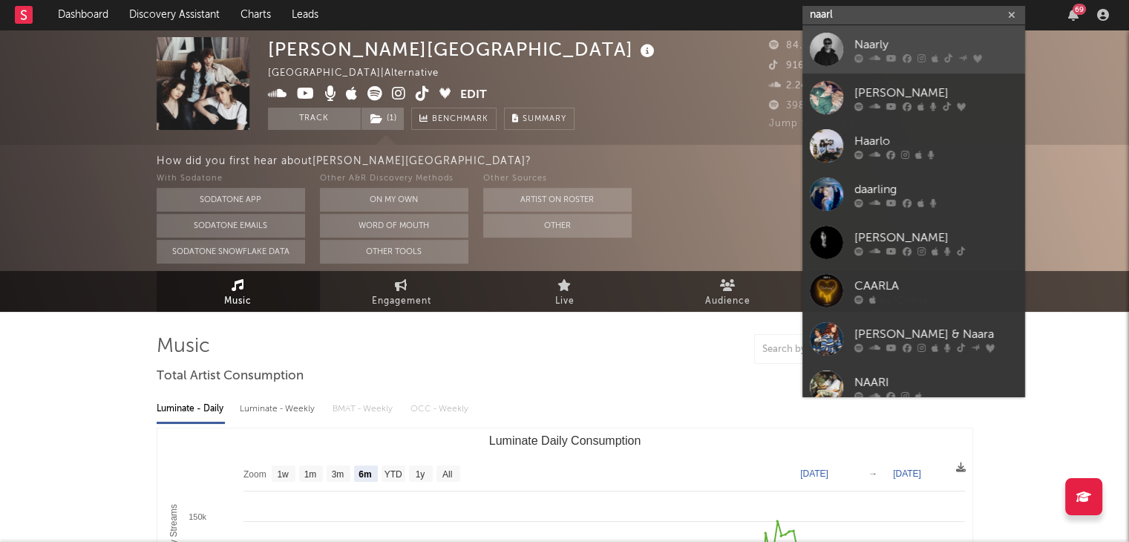
type input "naarl"
click at [878, 42] on div "Naarly" at bounding box center [936, 45] width 163 height 18
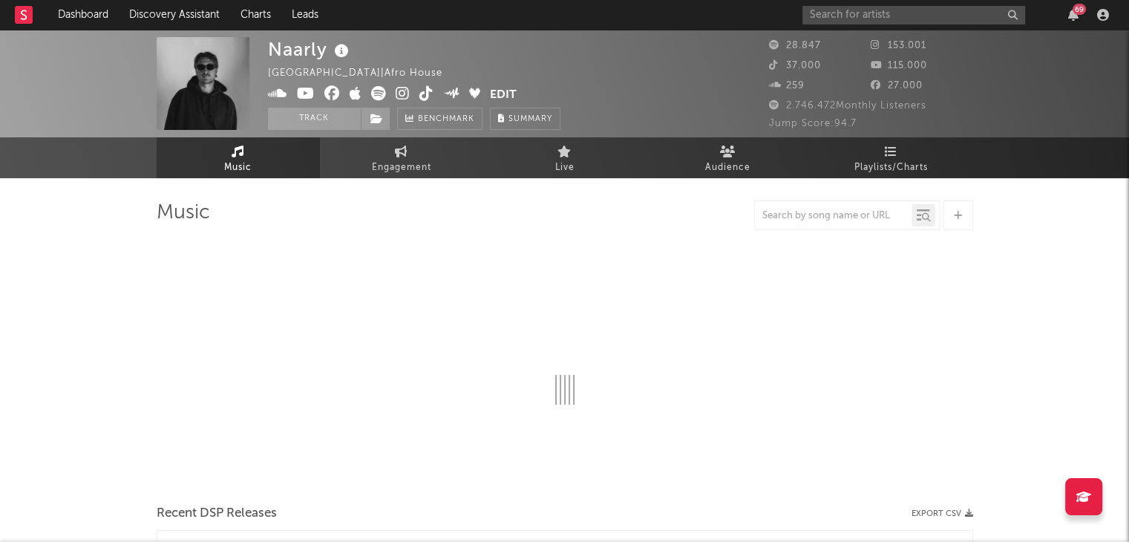
select select "6m"
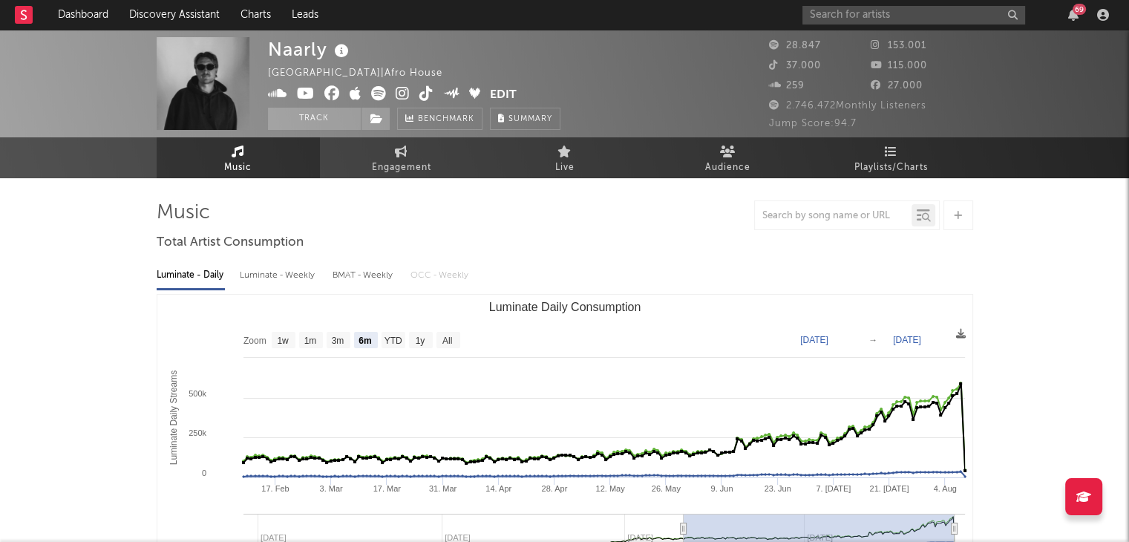
click at [387, 120] on span at bounding box center [376, 119] width 30 height 22
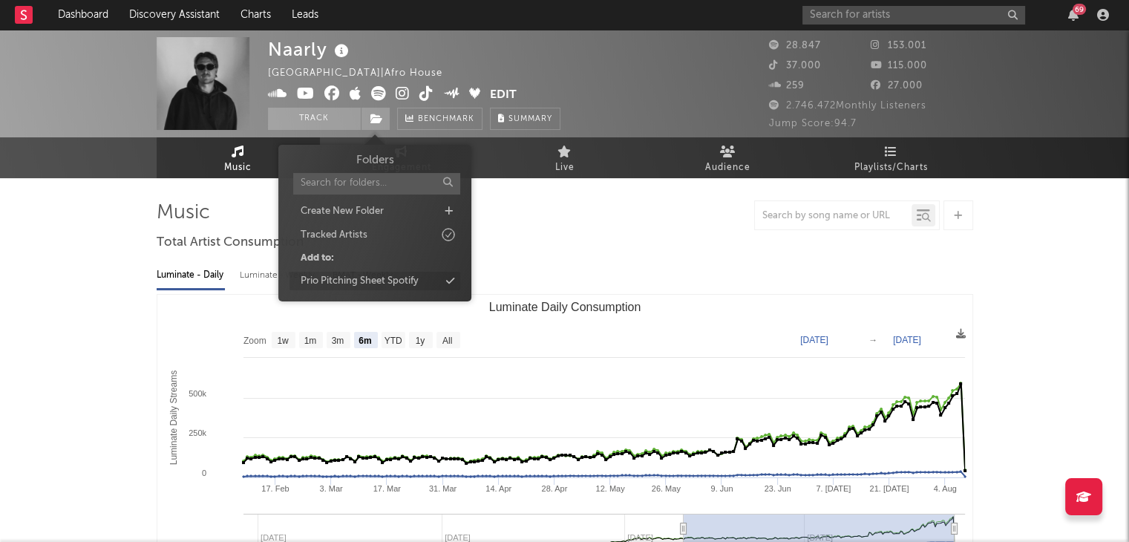
click at [419, 281] on div "Prio Pitching Sheet Spotify" at bounding box center [360, 281] width 118 height 15
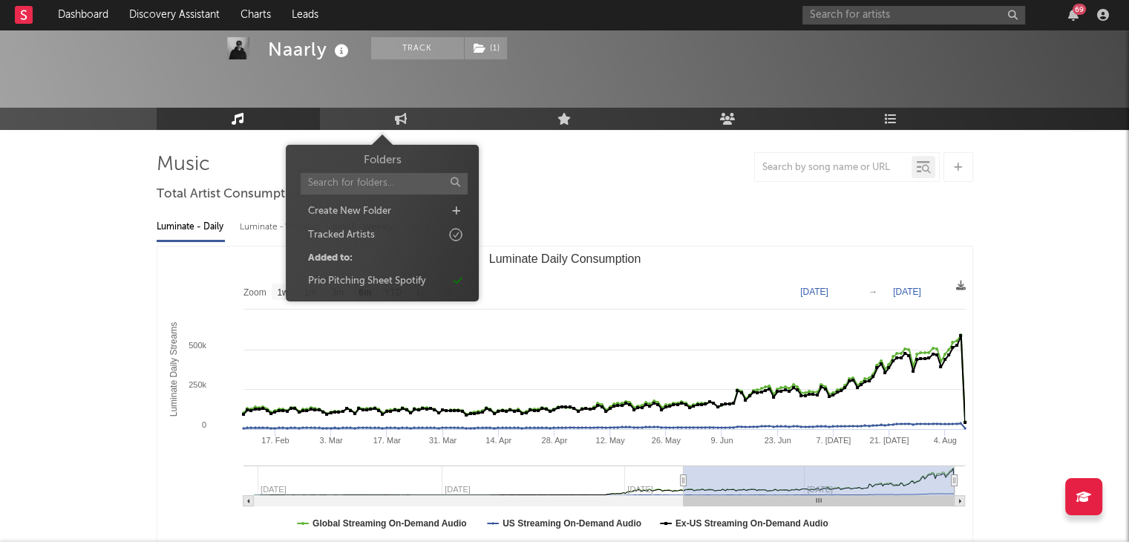
scroll to position [74, 0]
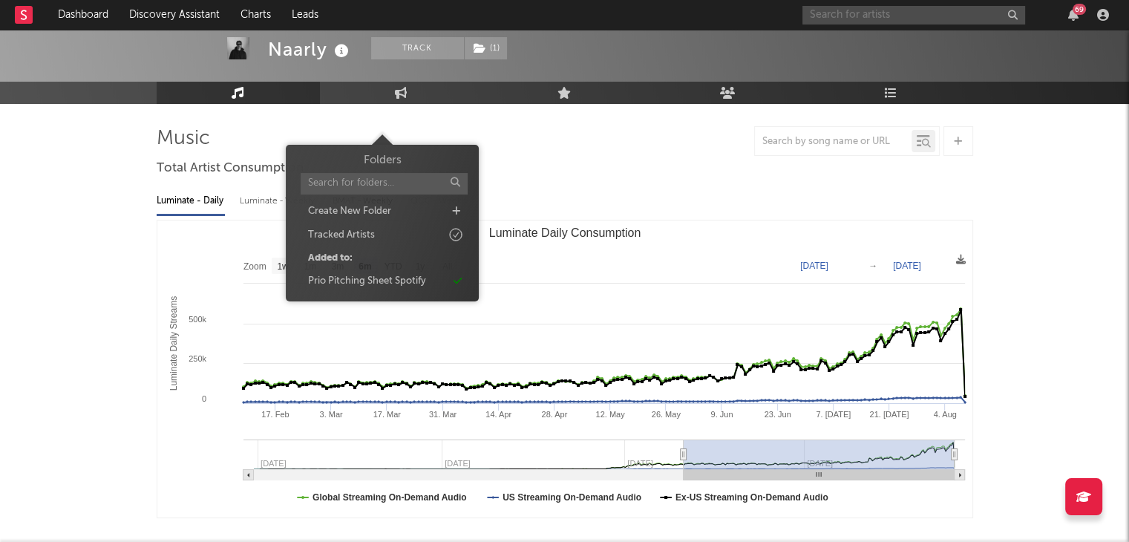
click at [859, 19] on input "text" at bounding box center [914, 15] width 223 height 19
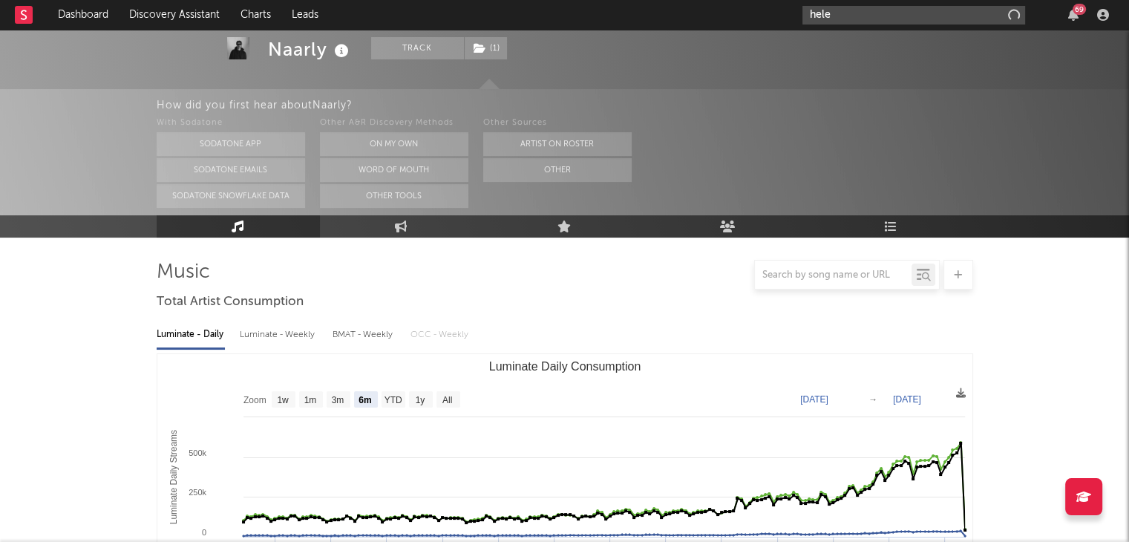
scroll to position [208, 0]
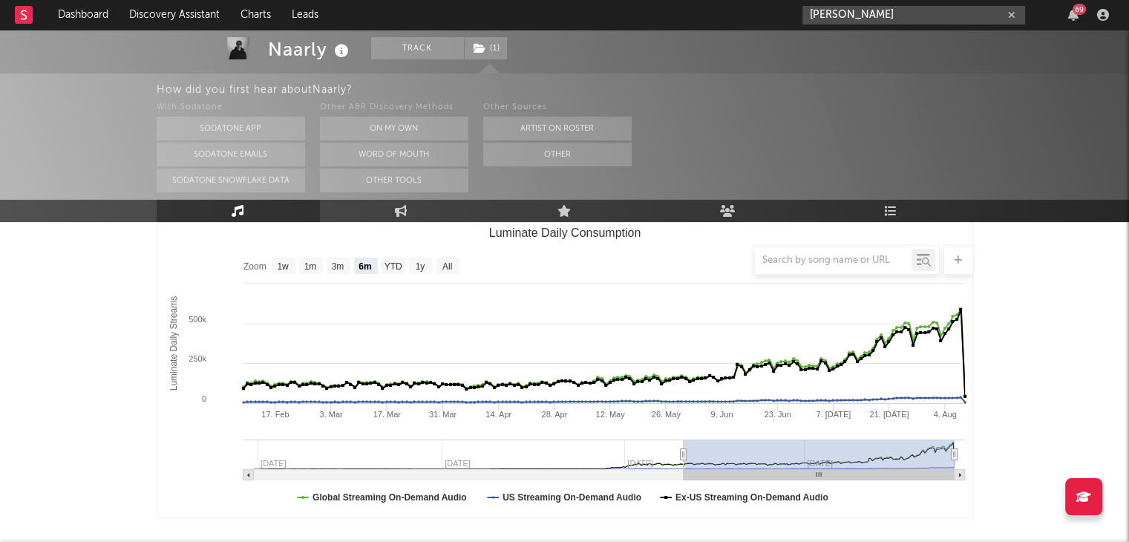
click at [850, 17] on input "[PERSON_NAME]" at bounding box center [914, 15] width 223 height 19
click at [910, 7] on input "[PERSON_NAME]" at bounding box center [914, 15] width 223 height 19
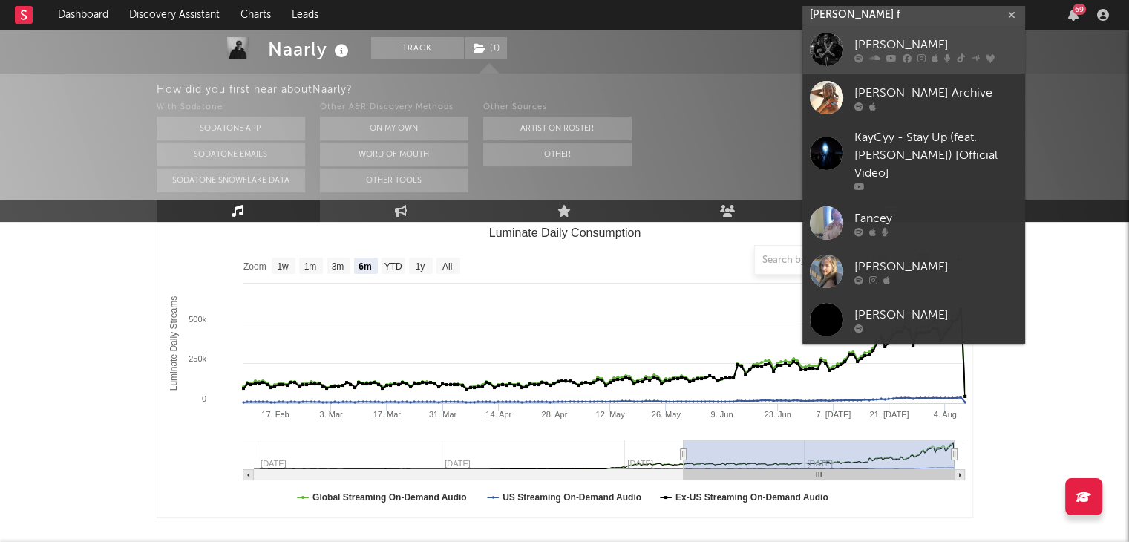
type input "[PERSON_NAME] f"
click at [879, 48] on div "[PERSON_NAME]" at bounding box center [936, 45] width 163 height 18
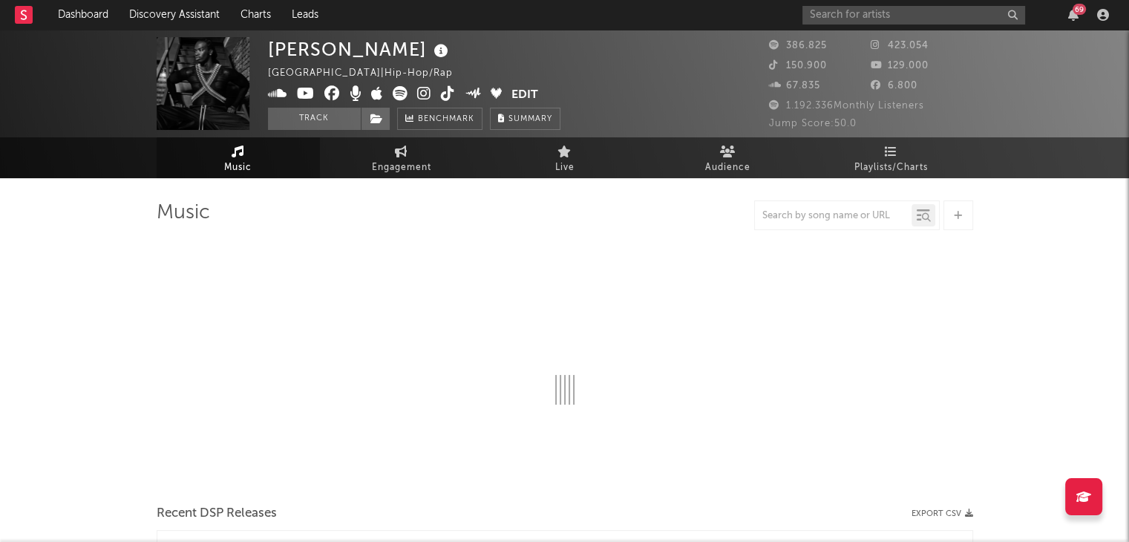
select select "6m"
